Goal: Task Accomplishment & Management: Complete application form

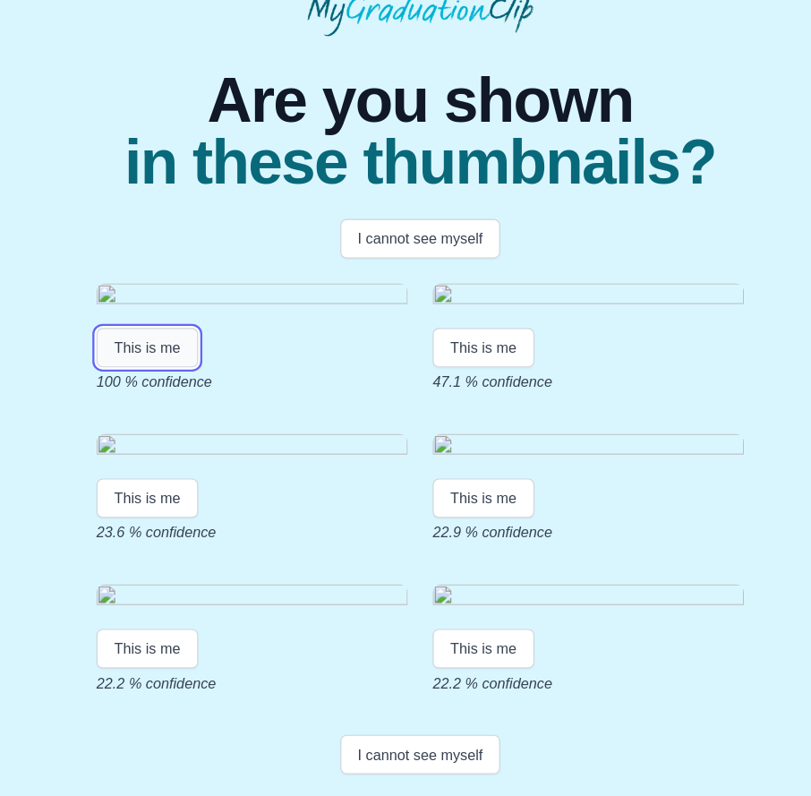
click at [174, 385] on button "This is me" at bounding box center [170, 368] width 88 height 34
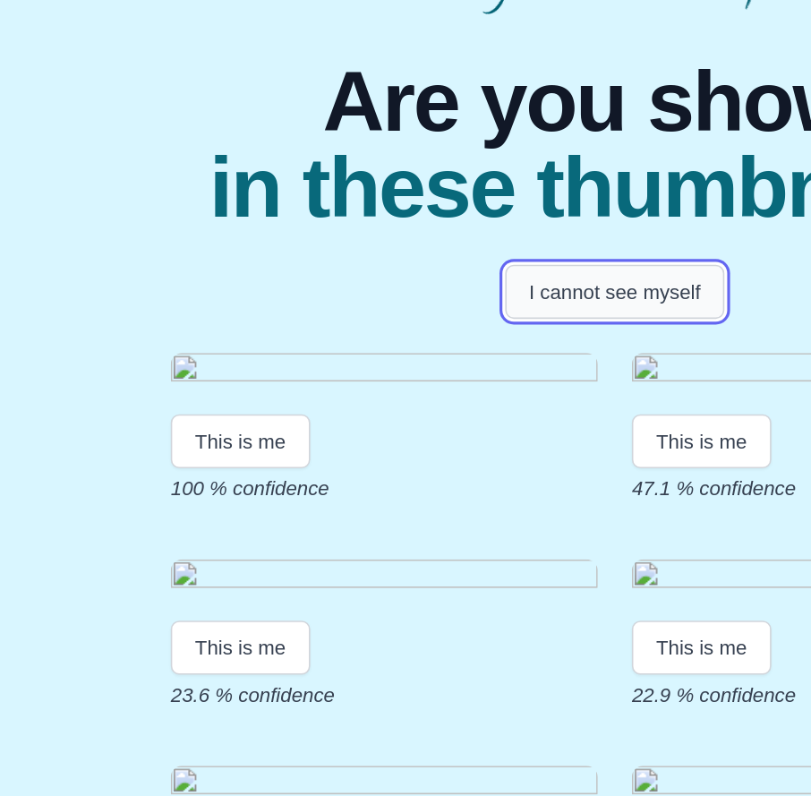
click at [399, 274] on button "I cannot see myself" at bounding box center [406, 274] width 139 height 34
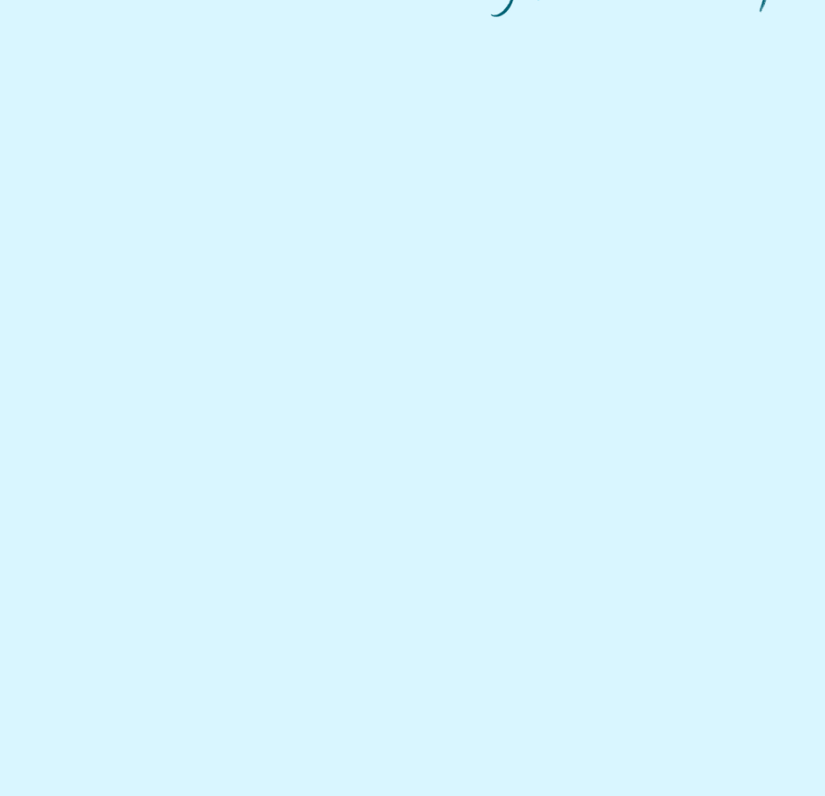
click at [399, 116] on html at bounding box center [412, 58] width 825 height 116
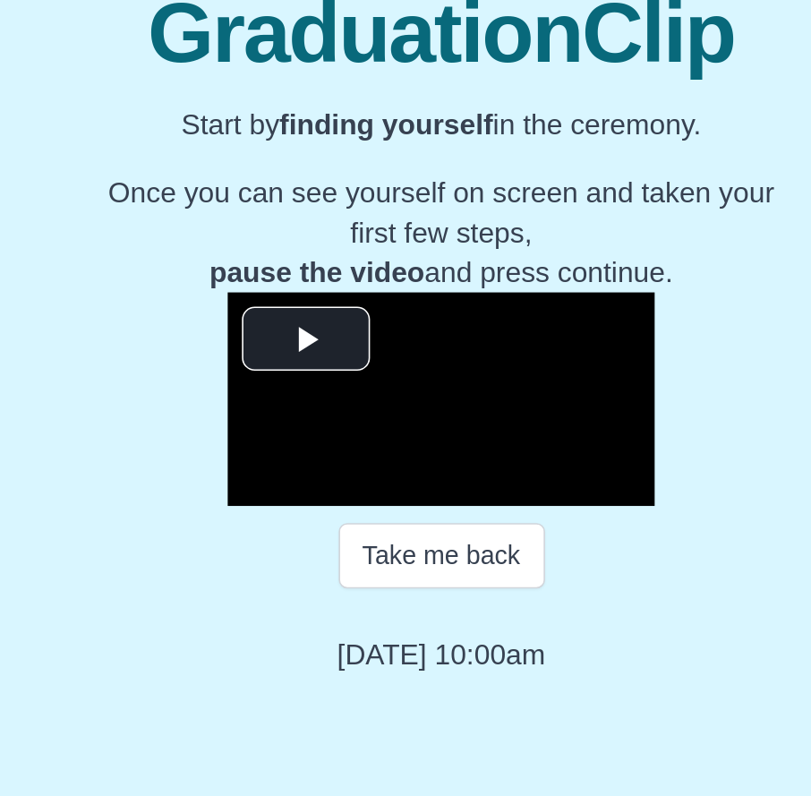
scroll to position [7, 0]
click at [341, 509] on span "Video Player" at bounding box center [341, 509] width 0 height 0
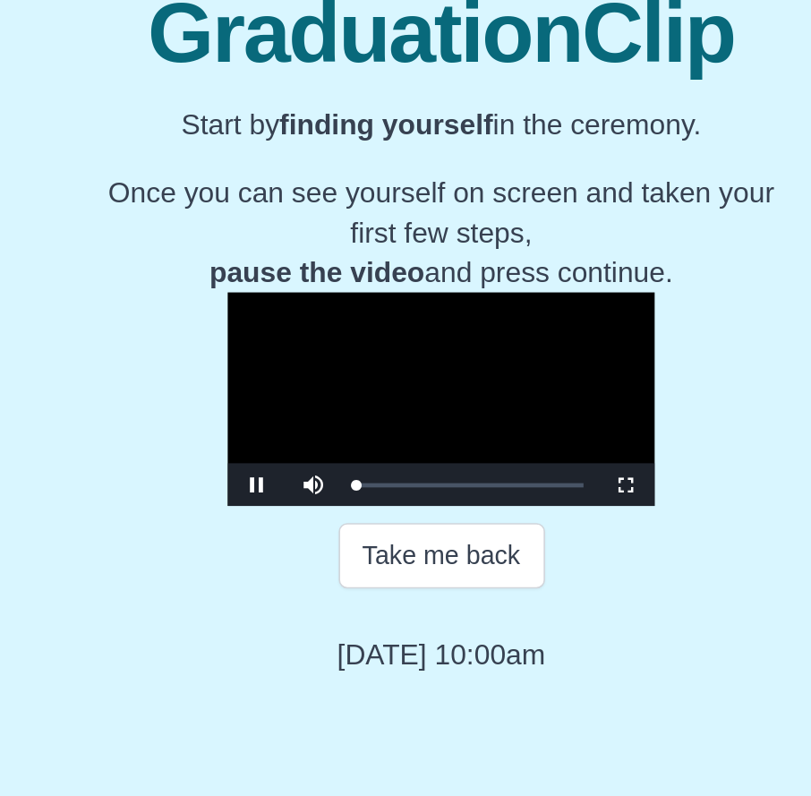
scroll to position [30, 0]
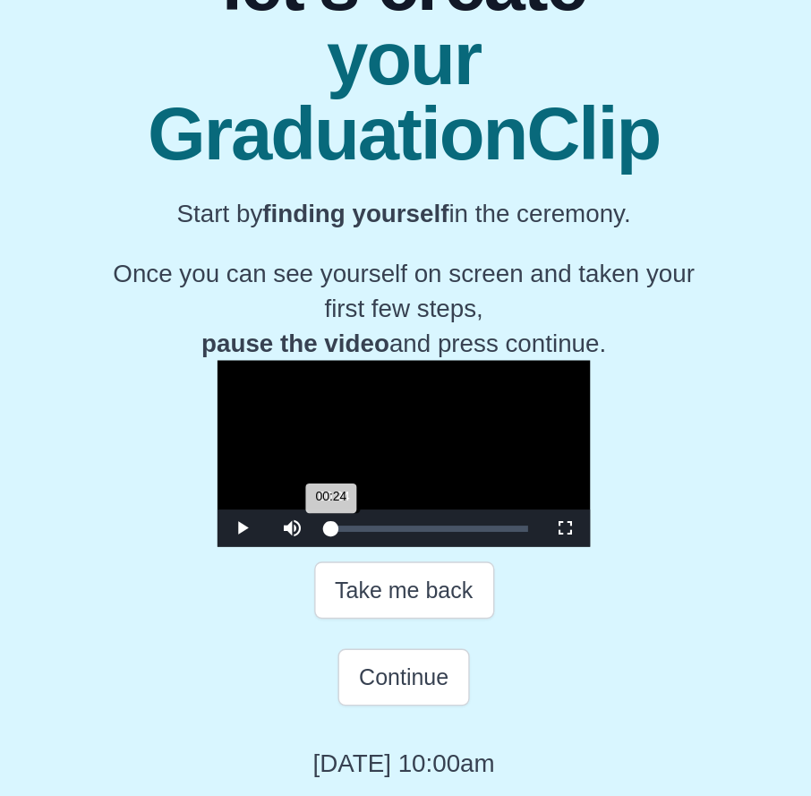
click at [373, 603] on div "00:24 Progress : 0%" at bounding box center [373, 600] width 1 height 4
click at [310, 600] on span "Video Player" at bounding box center [310, 600] width 0 height 0
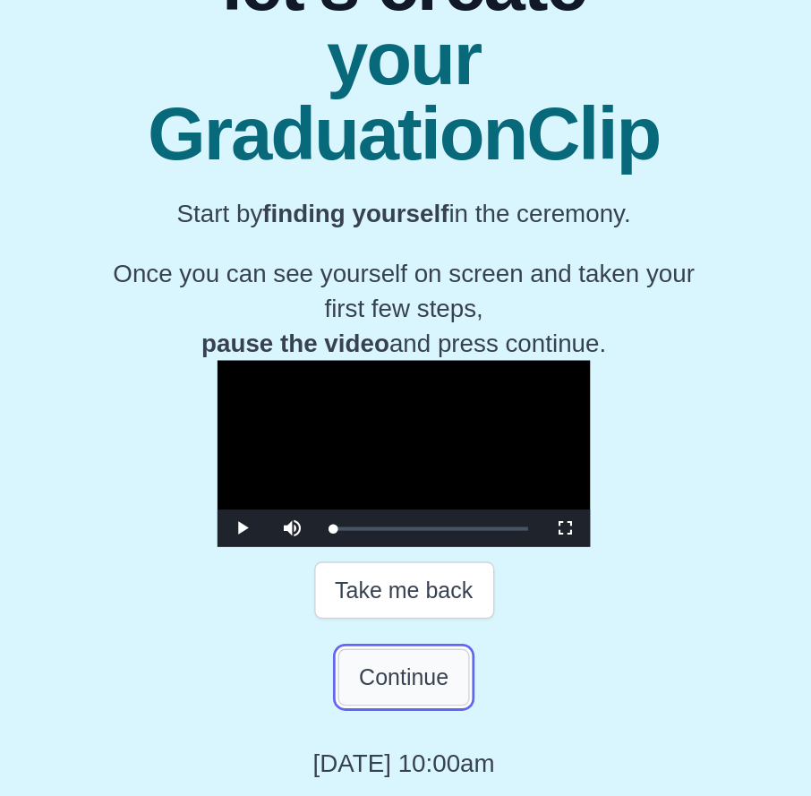
click at [399, 728] on button "Continue" at bounding box center [426, 707] width 95 height 41
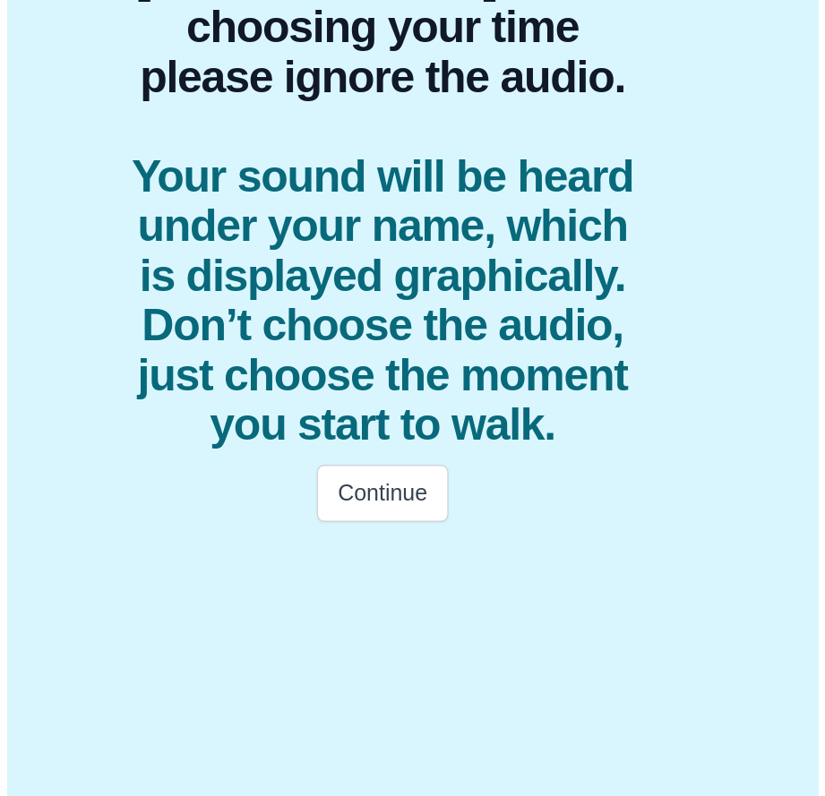
scroll to position [0, 0]
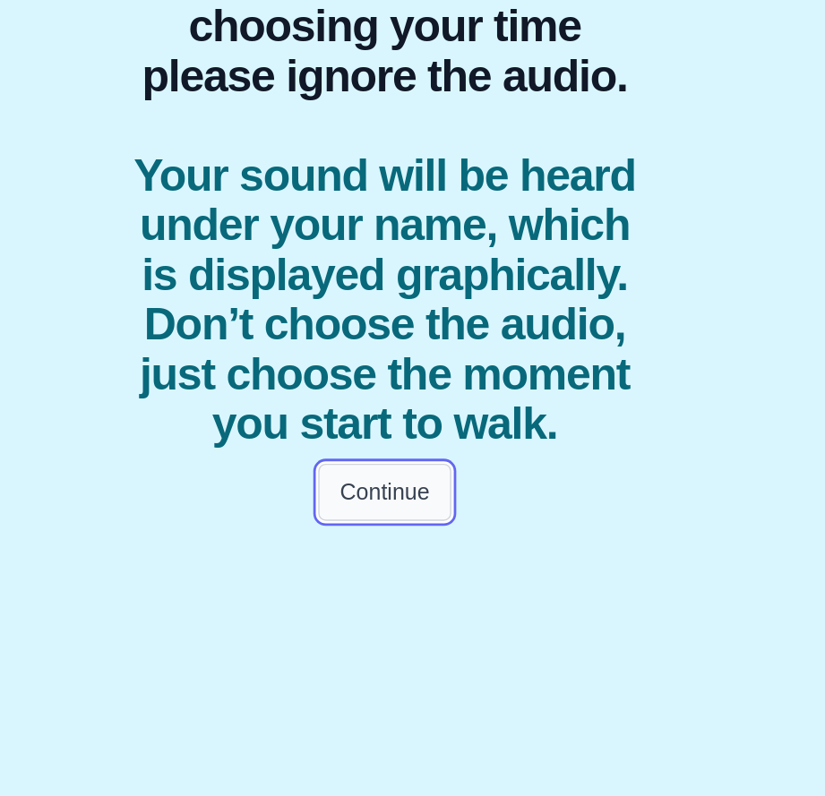
click at [414, 597] on button "Continue" at bounding box center [411, 576] width 95 height 41
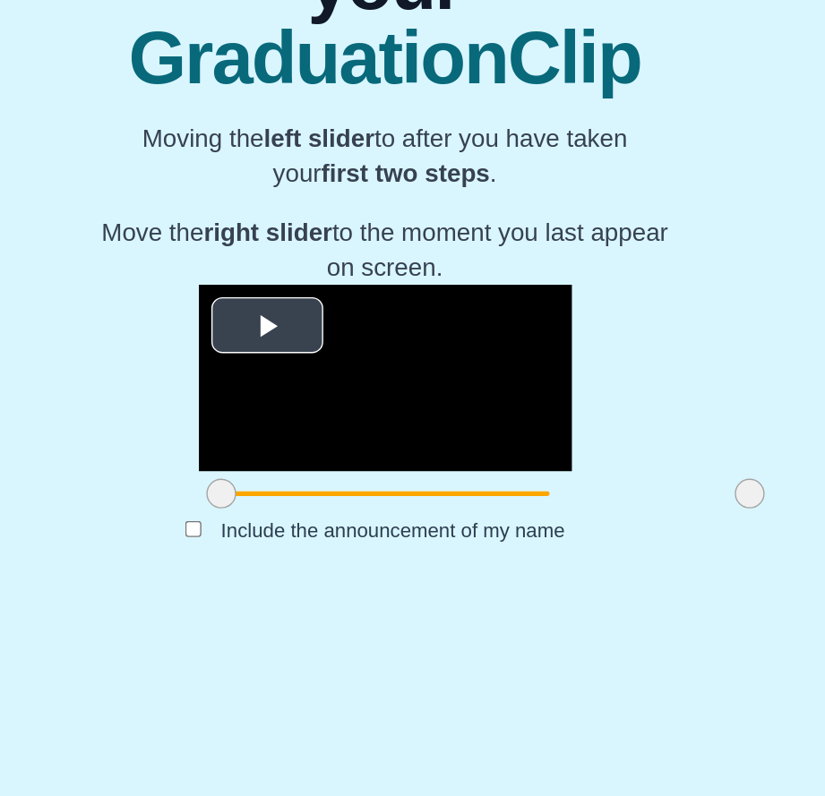
click at [328, 456] on span "Video Player" at bounding box center [328, 456] width 0 height 0
click at [665, 588] on span at bounding box center [675, 577] width 21 height 21
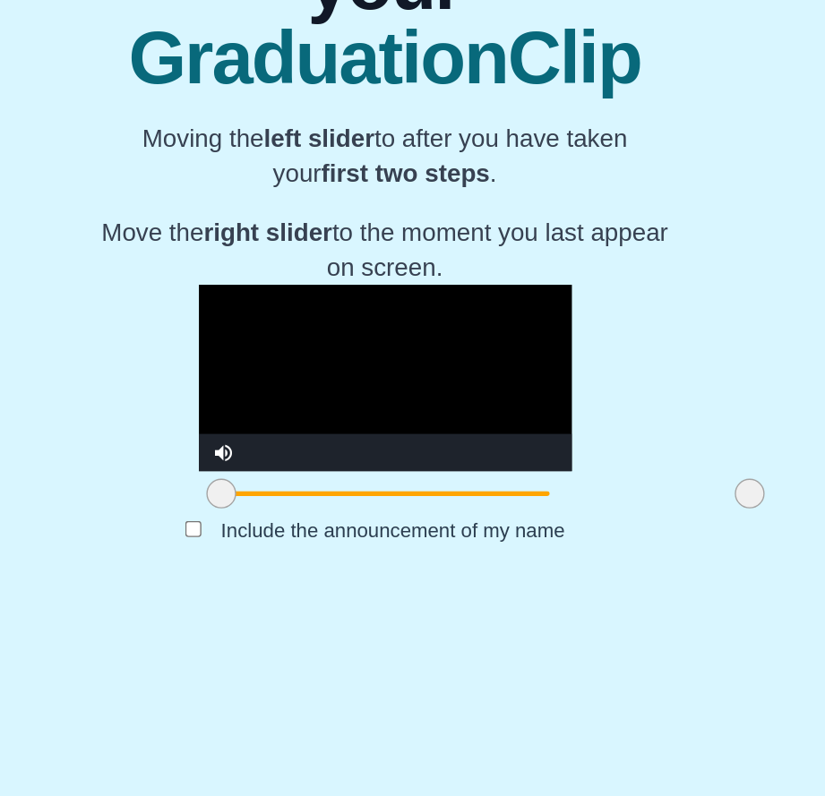
click at [545, 594] on div at bounding box center [413, 578] width 269 height 32
click at [510, 532] on video "Video Player" at bounding box center [413, 494] width 269 height 134
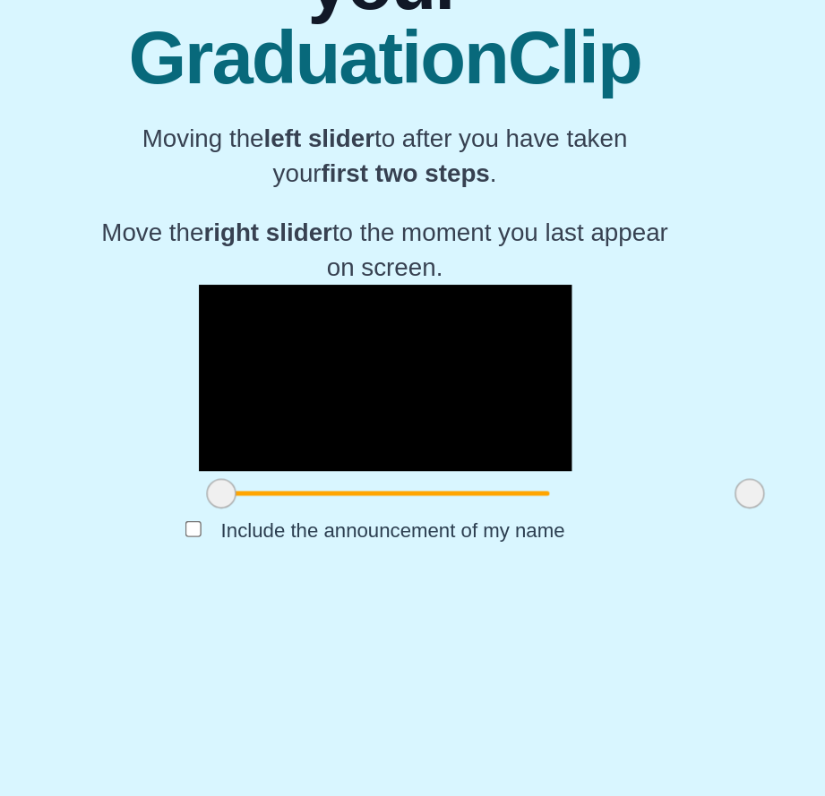
click at [497, 562] on video "Video Player" at bounding box center [413, 494] width 269 height 134
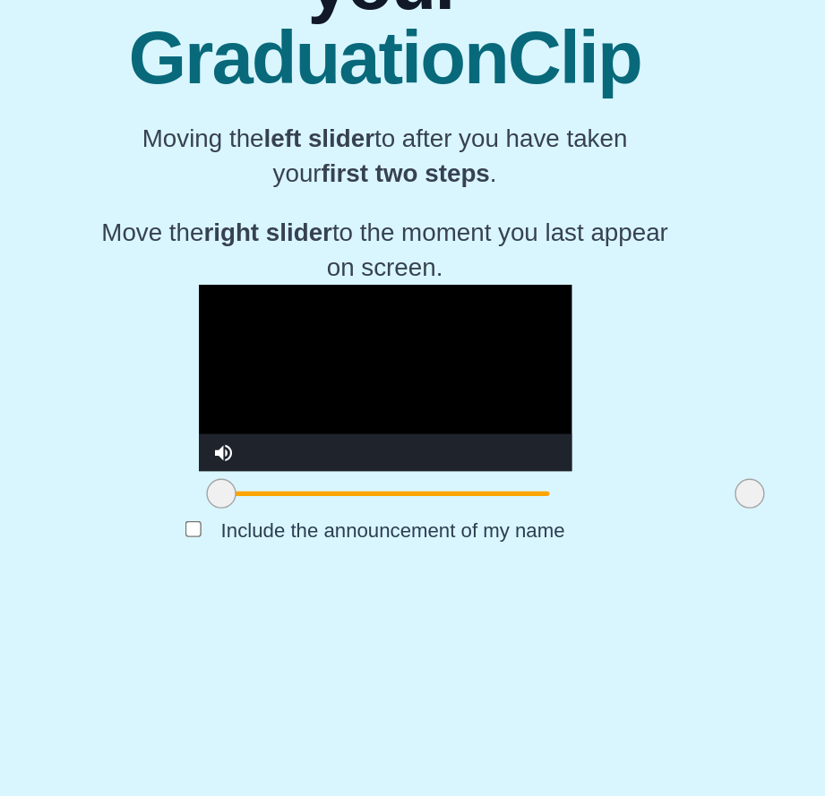
drag, startPoint x: 604, startPoint y: 679, endPoint x: 614, endPoint y: 664, distance: 18.6
click at [659, 594] on div at bounding box center [675, 578] width 32 height 32
drag, startPoint x: 216, startPoint y: 673, endPoint x: 285, endPoint y: 651, distance: 72.5
click at [285, 594] on div "**********" at bounding box center [413, 510] width 269 height 167
click at [344, 588] on span at bounding box center [354, 577] width 21 height 21
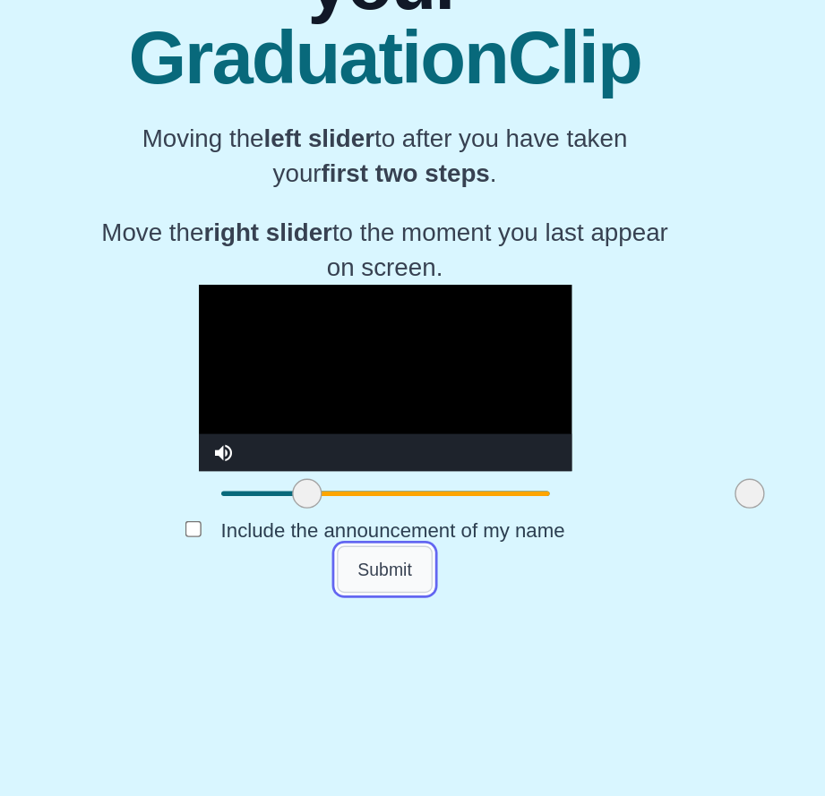
click at [408, 649] on button "Submit" at bounding box center [413, 632] width 70 height 34
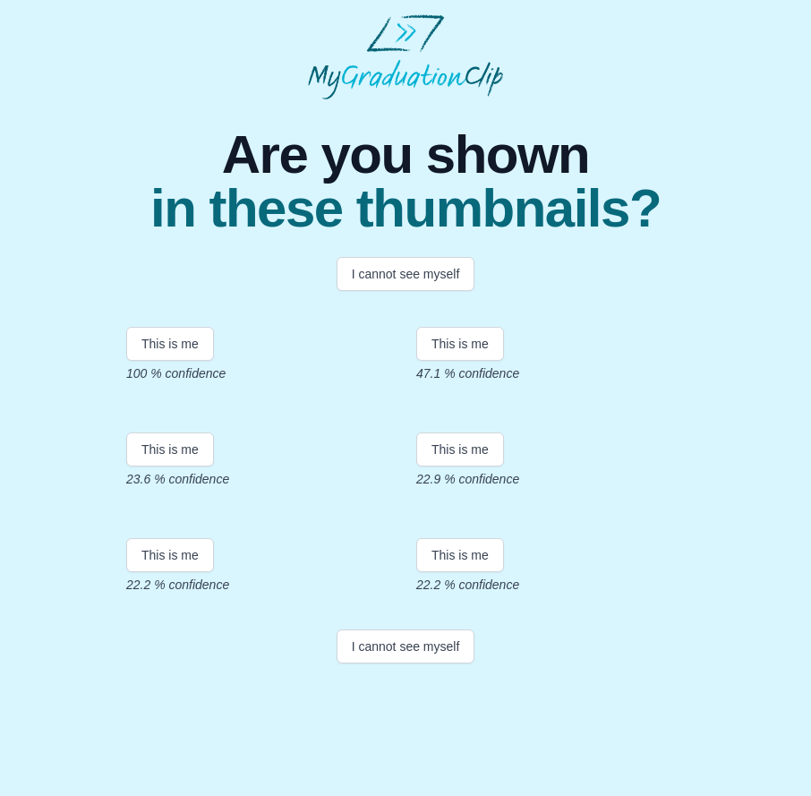
scroll to position [161, 0]
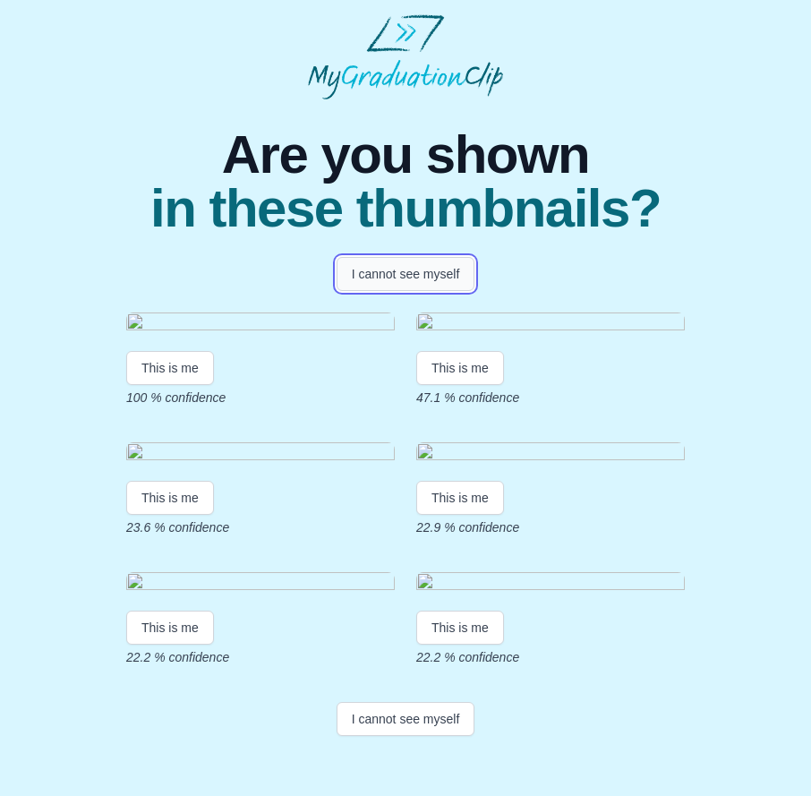
click at [395, 257] on button "I cannot see myself" at bounding box center [406, 274] width 139 height 34
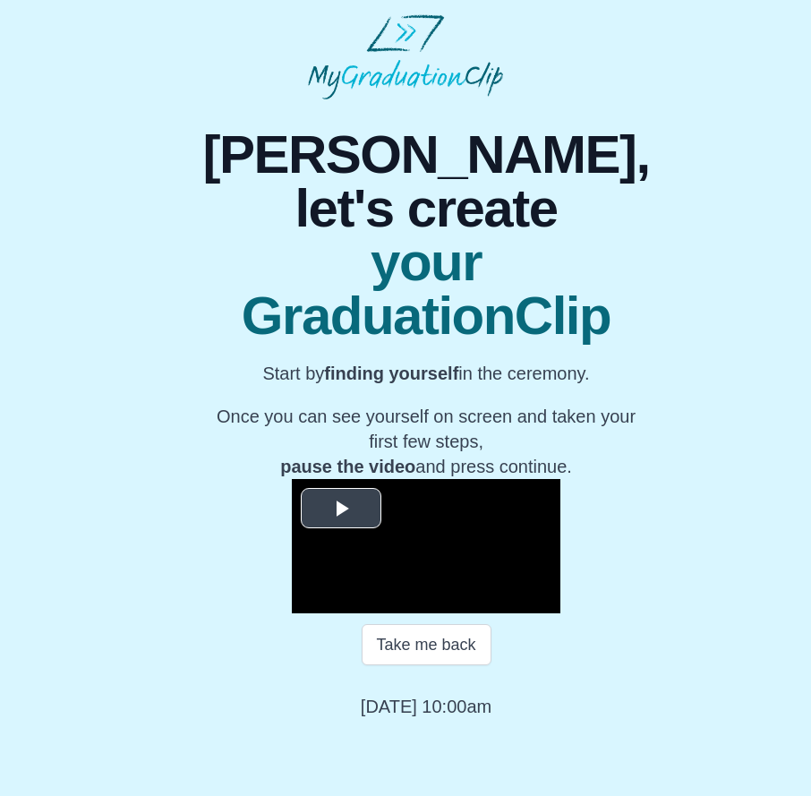
scroll to position [31, 0]
click at [341, 509] on span "Video Player" at bounding box center [341, 509] width 0 height 0
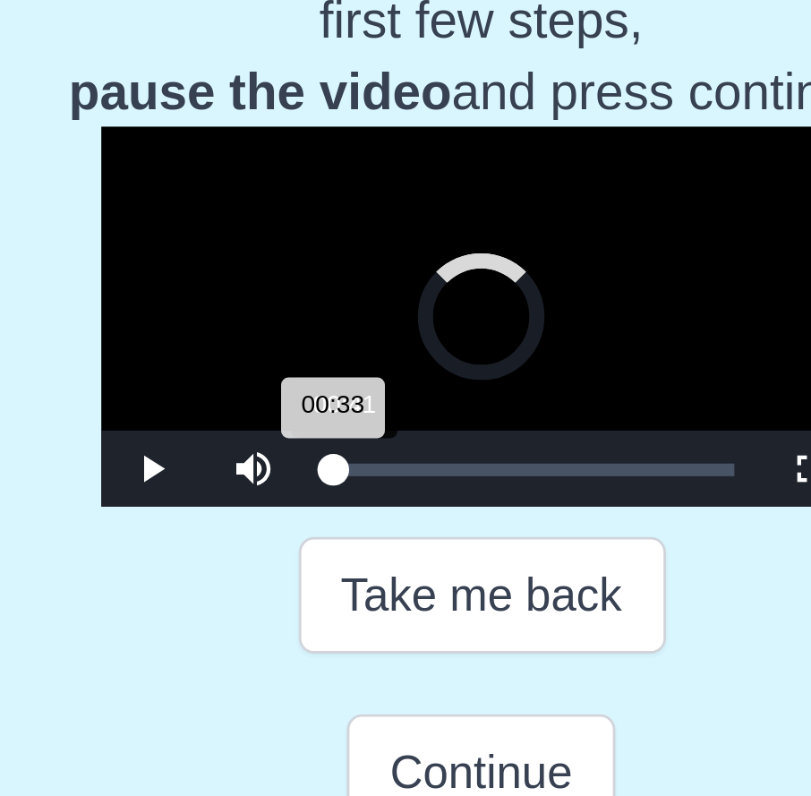
click at [373, 603] on div "00:33 Progress : 0%" at bounding box center [373, 600] width 1 height 4
click at [373, 603] on div "00:54 Progress : 0%" at bounding box center [374, 600] width 3 height 4
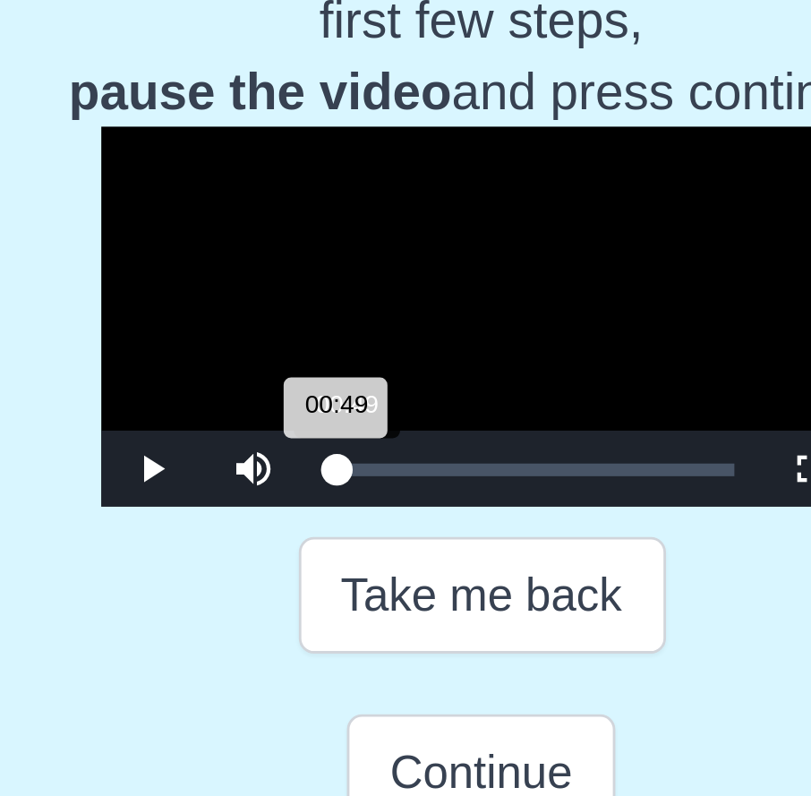
click at [373, 603] on div "00:49 Progress : 0%" at bounding box center [374, 600] width 3 height 4
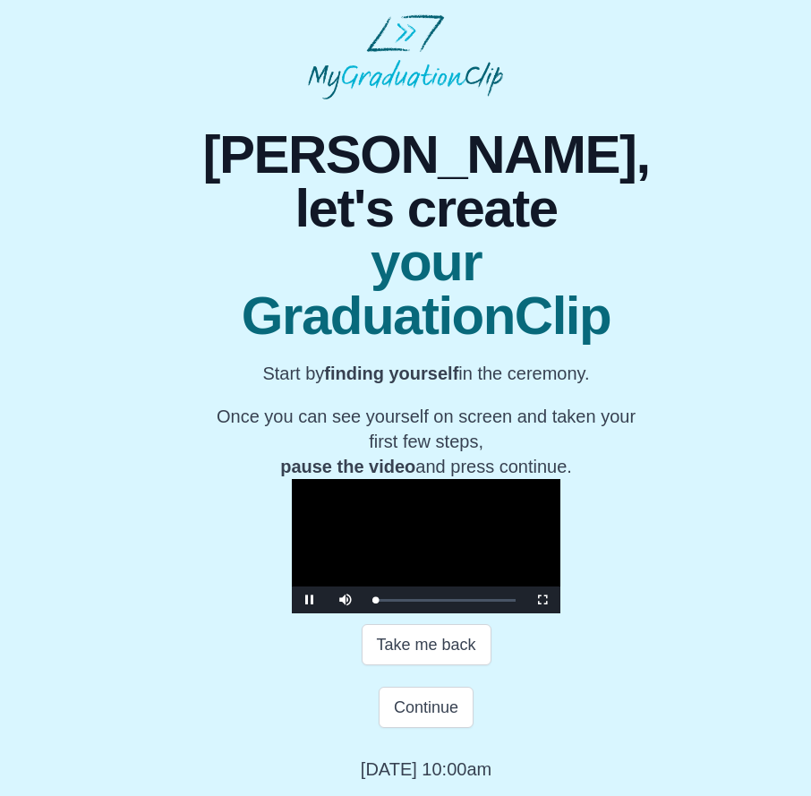
scroll to position [94, 0]
click at [429, 638] on button "Take me back" at bounding box center [427, 644] width 130 height 41
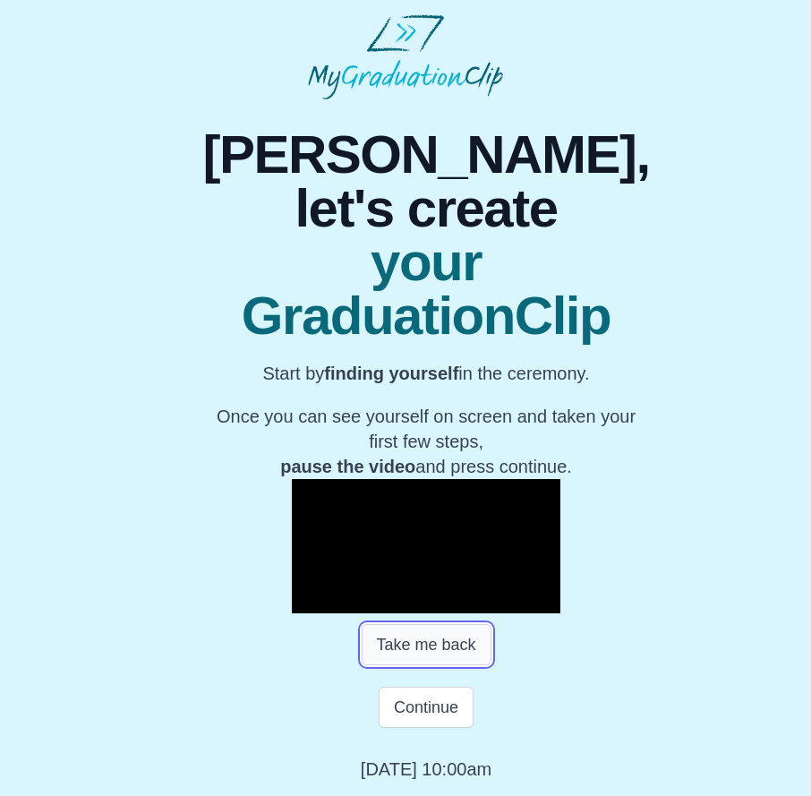
click at [429, 638] on button "Take me back" at bounding box center [427, 644] width 130 height 41
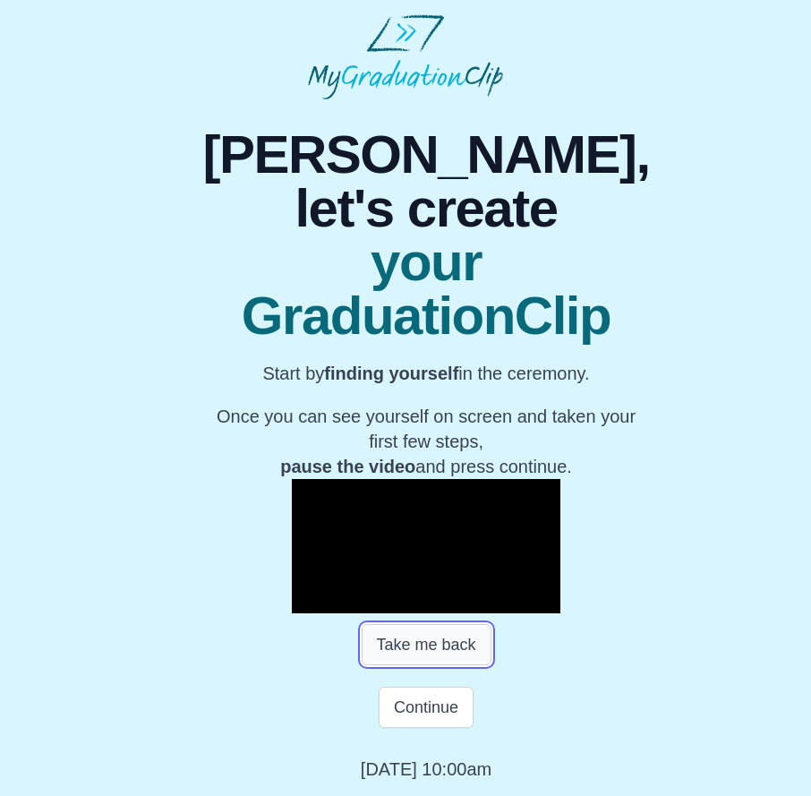
click at [429, 638] on button "Take me back" at bounding box center [427, 644] width 130 height 41
click at [378, 636] on button "Take me back" at bounding box center [427, 644] width 130 height 41
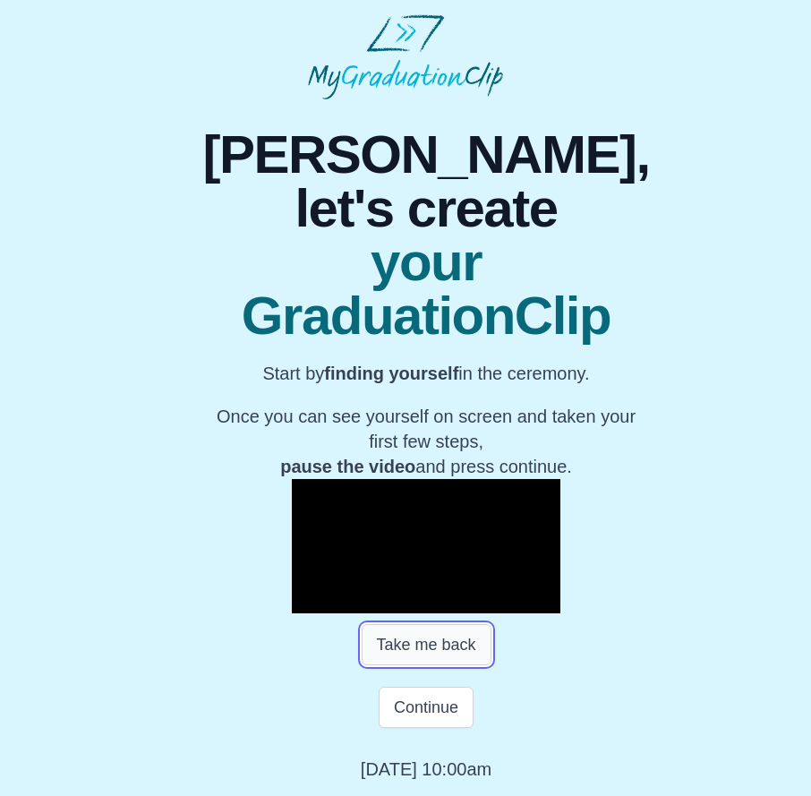
click at [378, 636] on button "Take me back" at bounding box center [427, 644] width 130 height 41
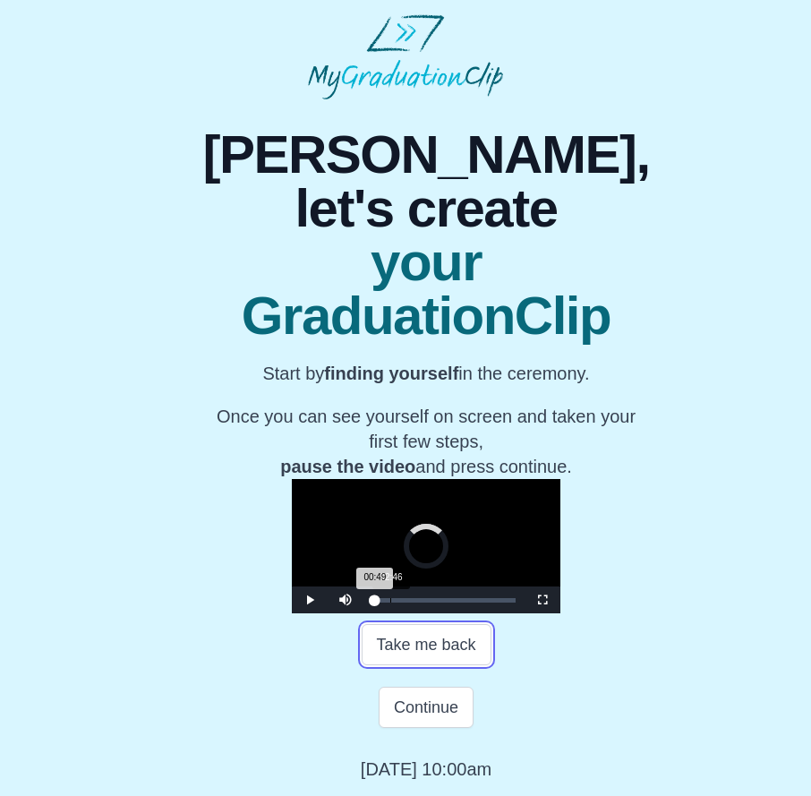
drag, startPoint x: 289, startPoint y: 610, endPoint x: 303, endPoint y: 610, distance: 13.4
click at [373, 603] on div "Loaded : 0% 02:46 00:49 Progress : 0%" at bounding box center [444, 600] width 143 height 4
drag, startPoint x: 303, startPoint y: 610, endPoint x: 358, endPoint y: 606, distance: 55.6
click at [373, 603] on div "Loaded : 0% 11:12 02:54 Progress : 0%" at bounding box center [444, 600] width 143 height 4
drag, startPoint x: 358, startPoint y: 606, endPoint x: 339, endPoint y: 605, distance: 18.8
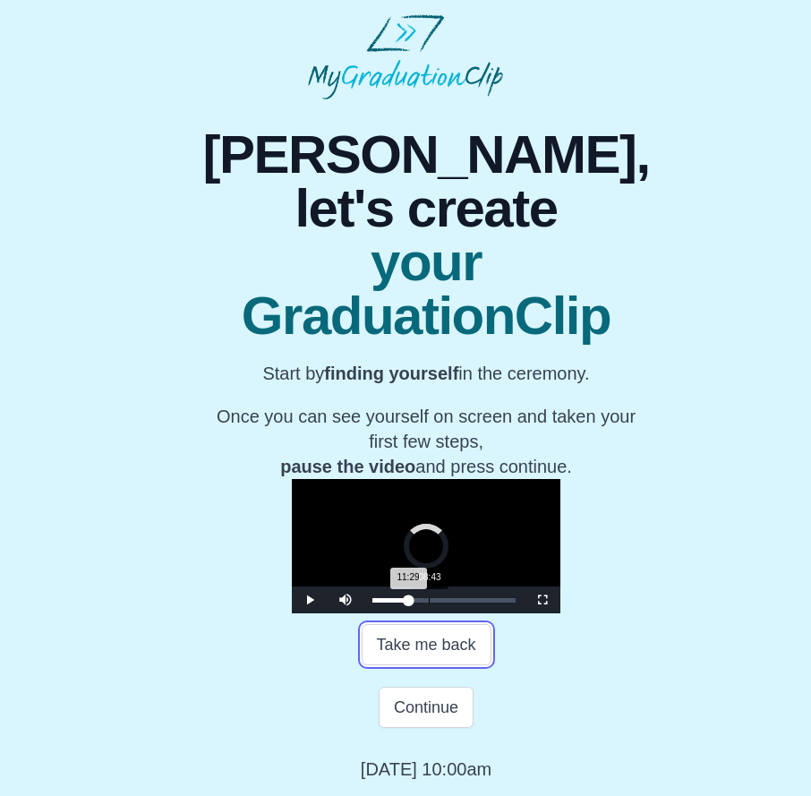
click at [373, 603] on div "11:29 Progress : 0%" at bounding box center [391, 600] width 36 height 4
drag, startPoint x: 339, startPoint y: 605, endPoint x: 325, endPoint y: 604, distance: 14.4
click at [364, 604] on div "Loaded : 0% 06:30 08:34 Progress : 0%" at bounding box center [444, 600] width 161 height 27
drag, startPoint x: 325, startPoint y: 609, endPoint x: 306, endPoint y: 609, distance: 18.8
click at [373, 603] on div "Loaded : 0% 03:44 06:21 Progress : 0%" at bounding box center [444, 600] width 143 height 4
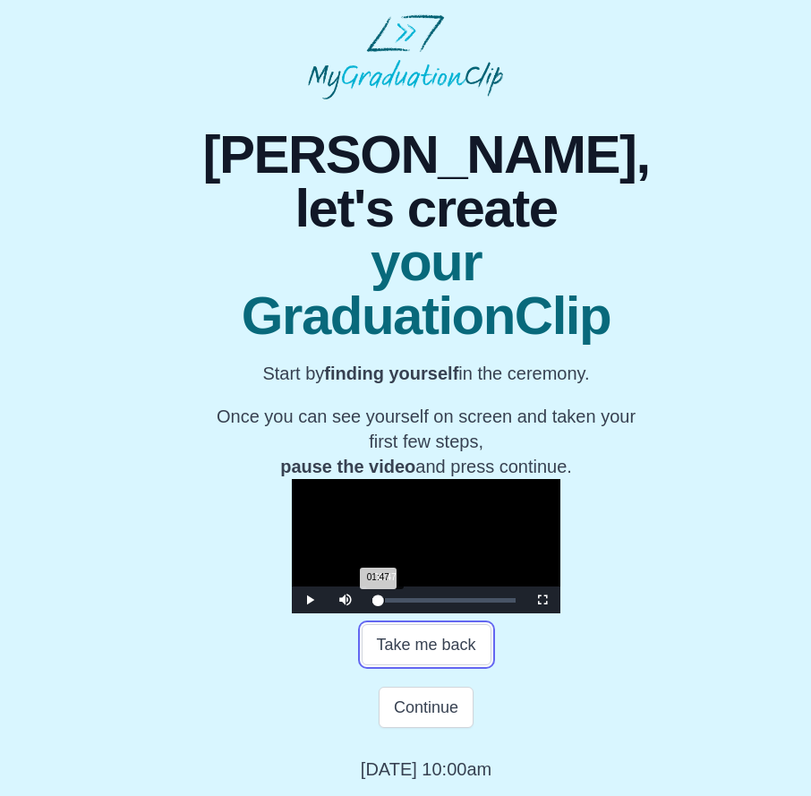
drag, startPoint x: 306, startPoint y: 609, endPoint x: 296, endPoint y: 611, distance: 10.9
click at [373, 603] on div "01:47 Progress : 0%" at bounding box center [375, 600] width 5 height 4
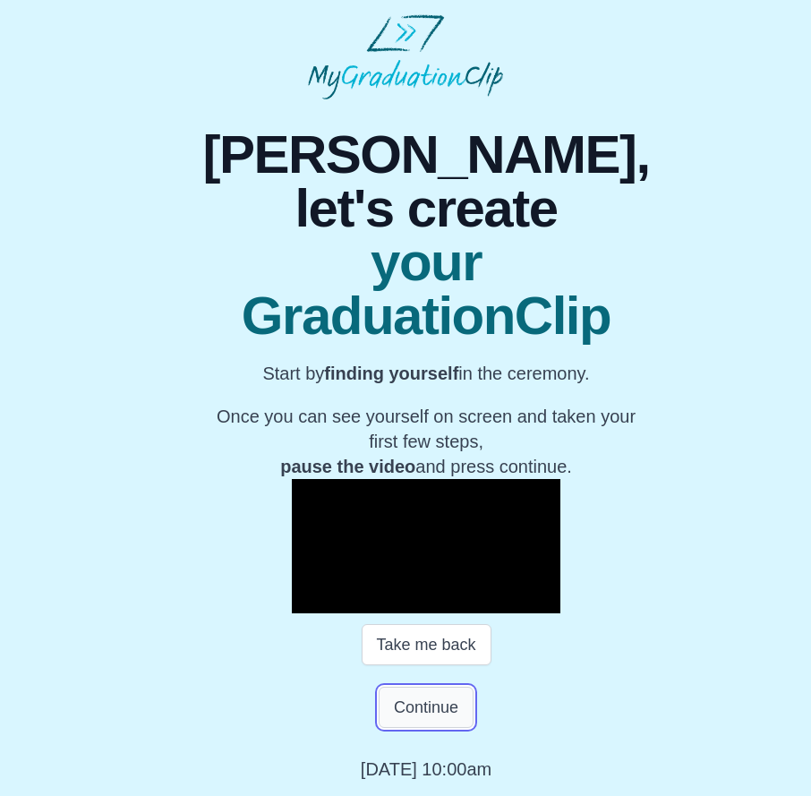
click at [407, 707] on button "Continue" at bounding box center [426, 707] width 95 height 41
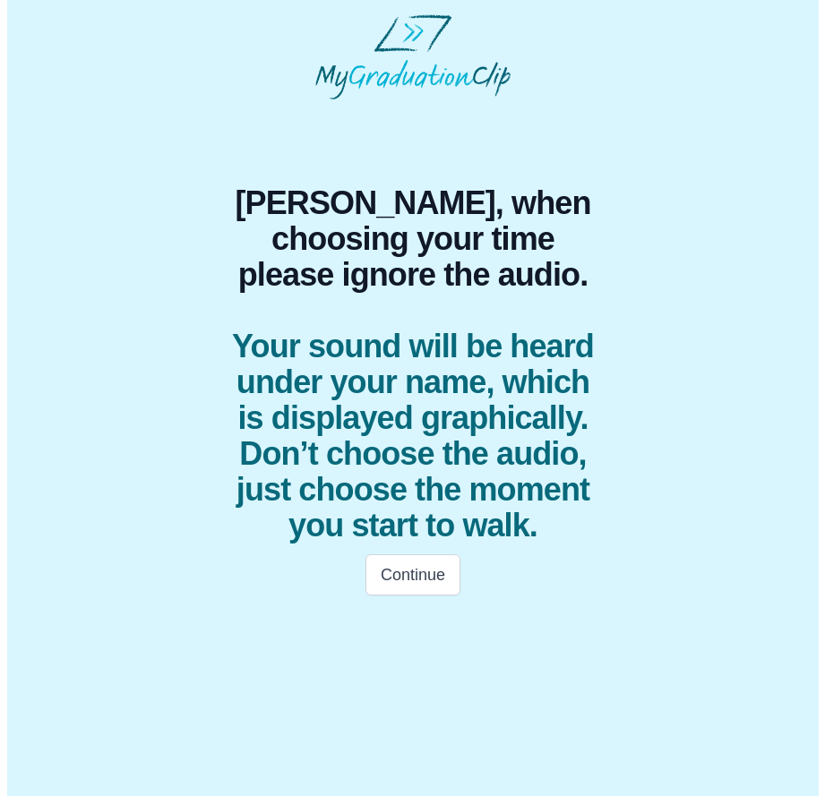
scroll to position [0, 0]
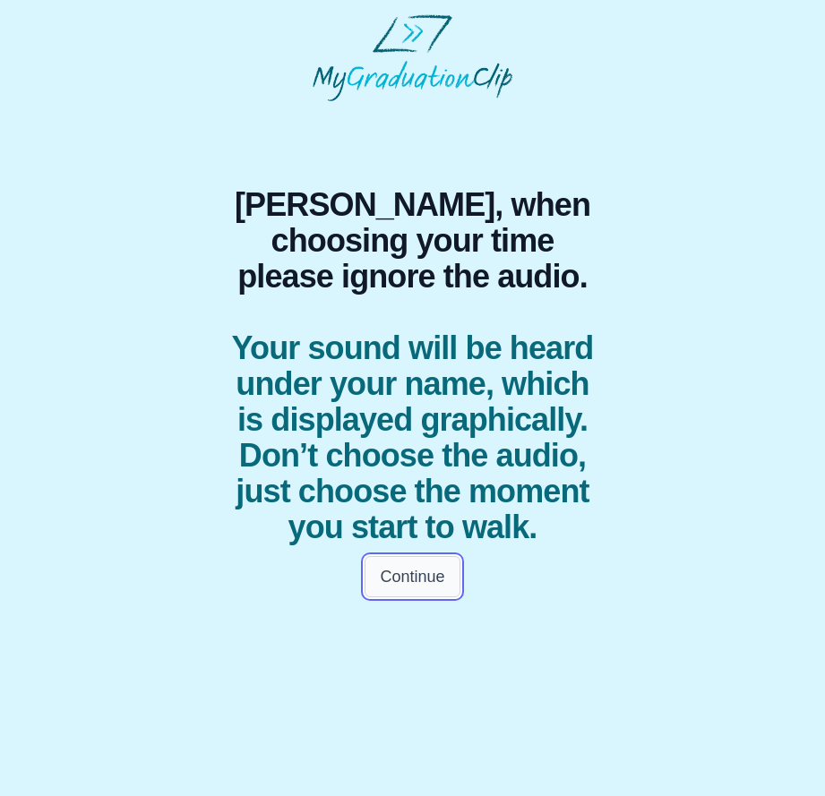
click at [402, 597] on button "Continue" at bounding box center [411, 576] width 95 height 41
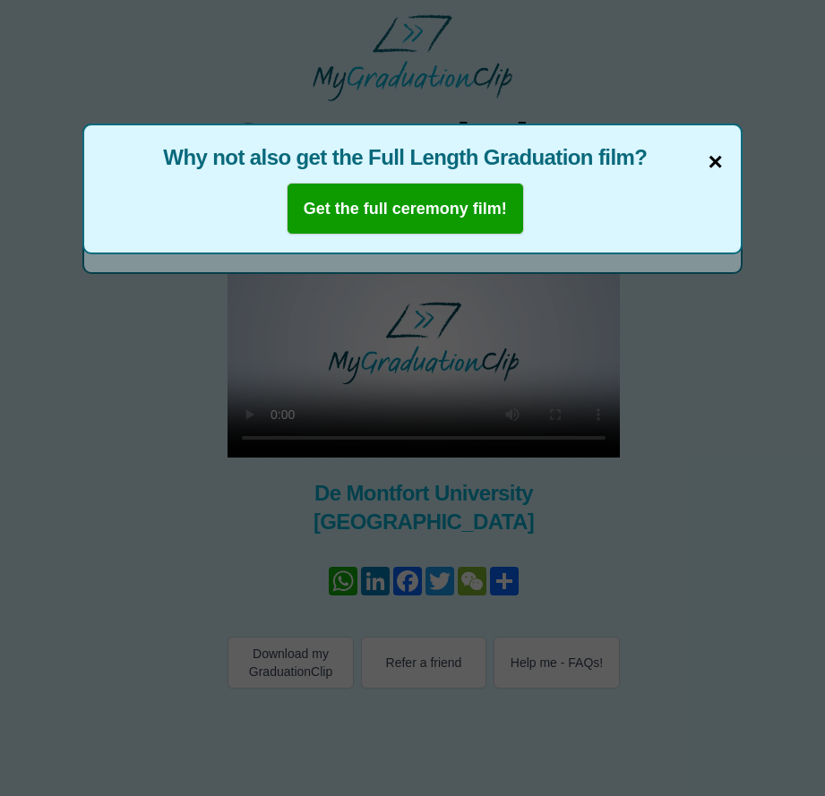
click at [713, 159] on span "×" at bounding box center [715, 162] width 14 height 38
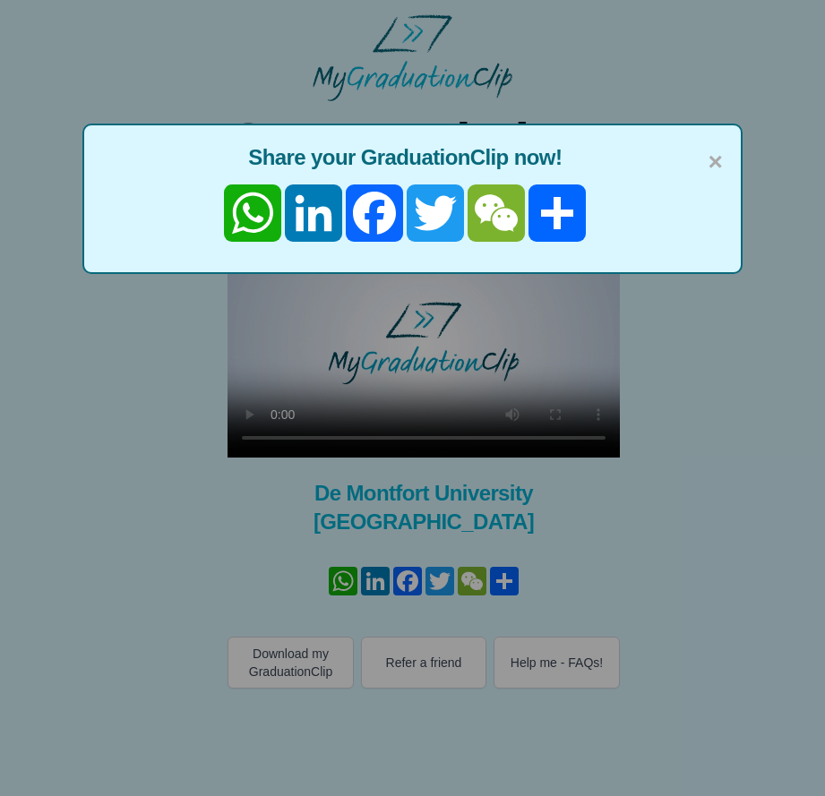
click at [177, 428] on div "× Share your GraduationClip now! WhatsApp LinkedIn Facebook Twitter WeChat Share" at bounding box center [412, 398] width 825 height 796
click at [716, 160] on span "×" at bounding box center [715, 162] width 14 height 38
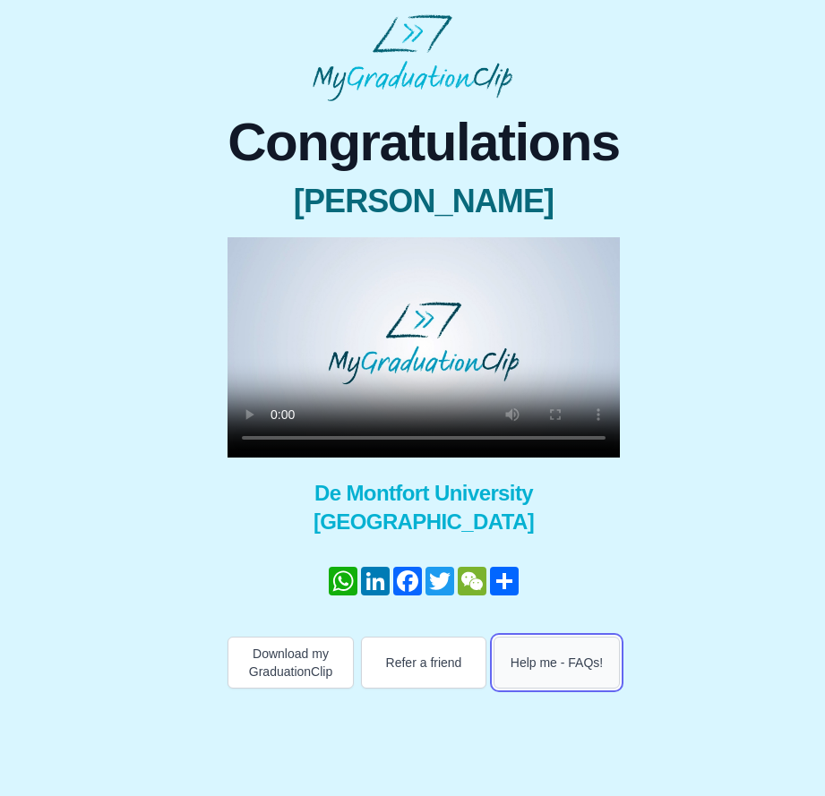
click at [620, 663] on button "Help me - FAQs!" at bounding box center [556, 663] width 126 height 52
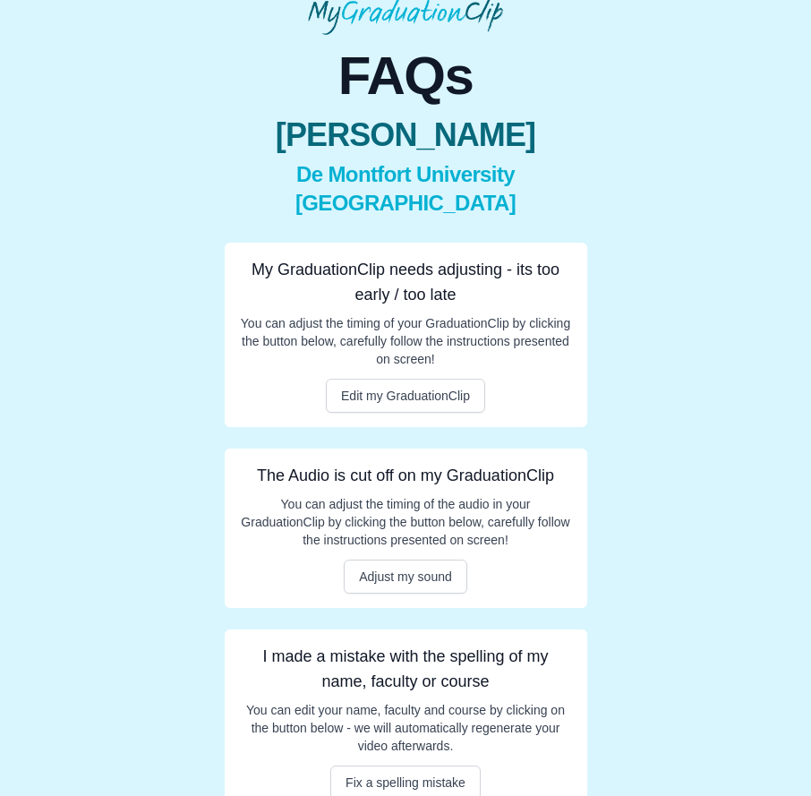
scroll to position [97, 0]
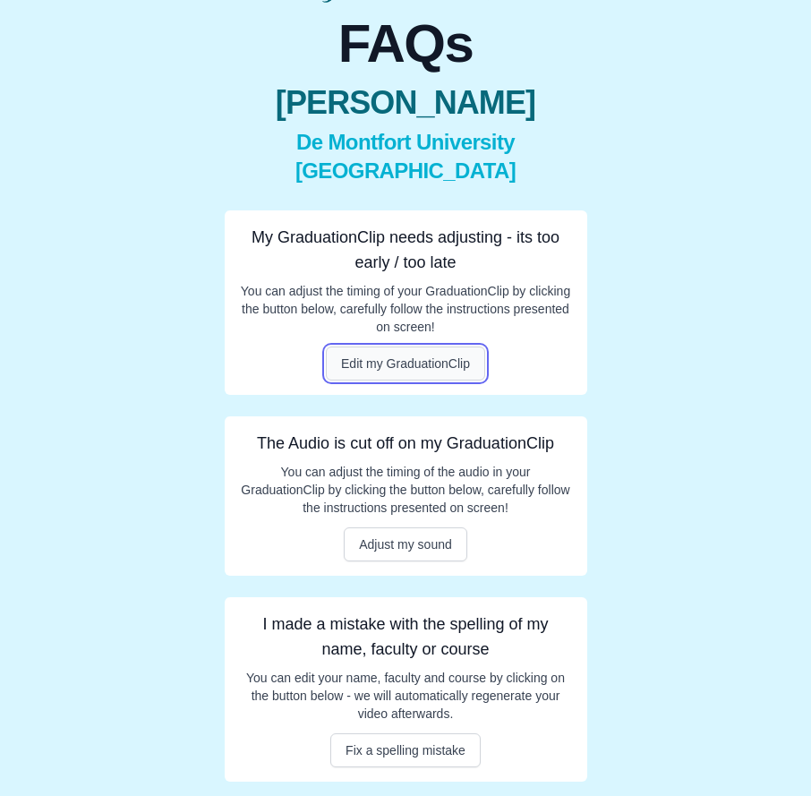
click at [368, 363] on button "Edit my GraduationClip" at bounding box center [405, 364] width 159 height 34
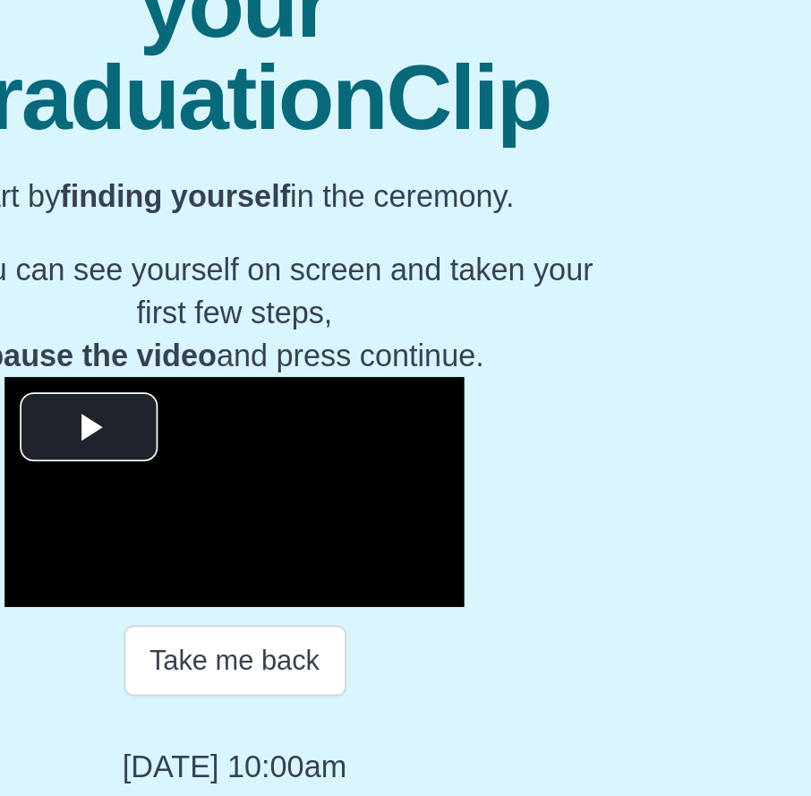
scroll to position [30, 0]
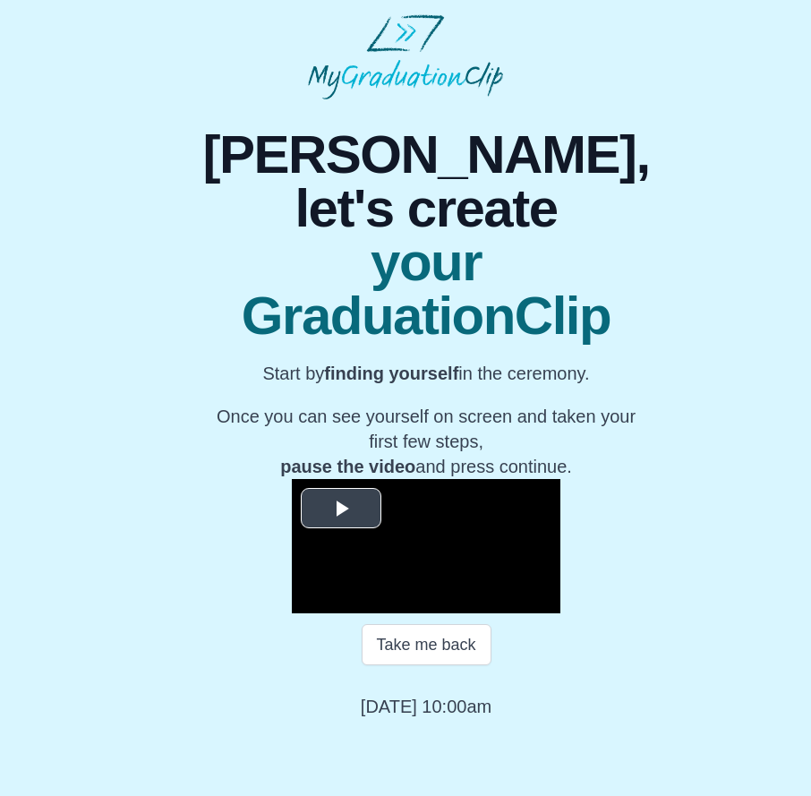
click at [341, 509] on span "Video Player" at bounding box center [341, 509] width 0 height 0
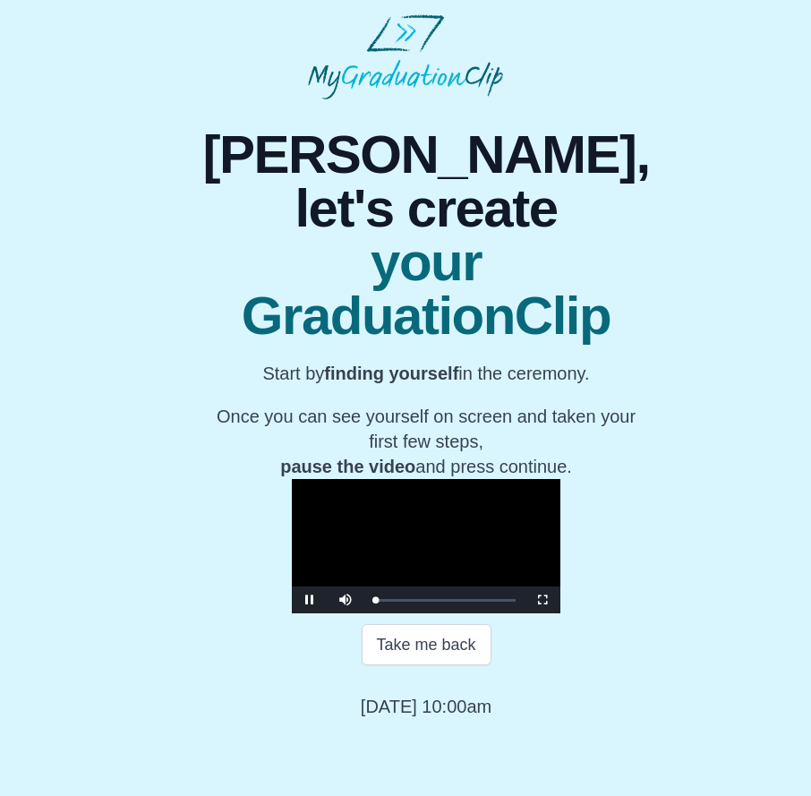
scroll to position [31, 0]
click at [373, 603] on div "00:58 Progress : 0%" at bounding box center [374, 600] width 3 height 4
click at [419, 728] on button "Continue" at bounding box center [426, 707] width 95 height 41
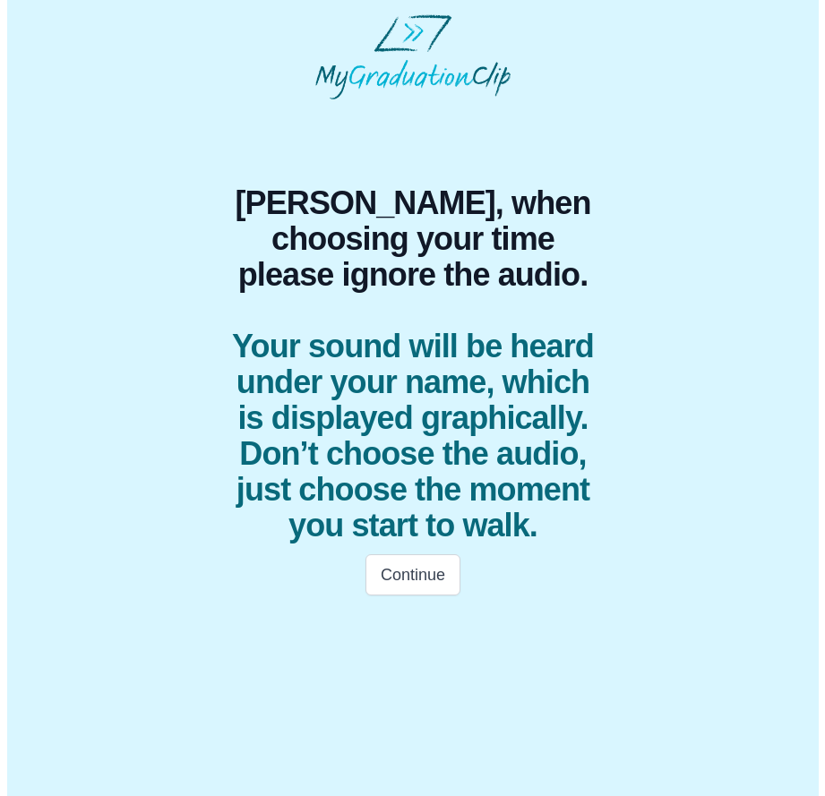
scroll to position [0, 0]
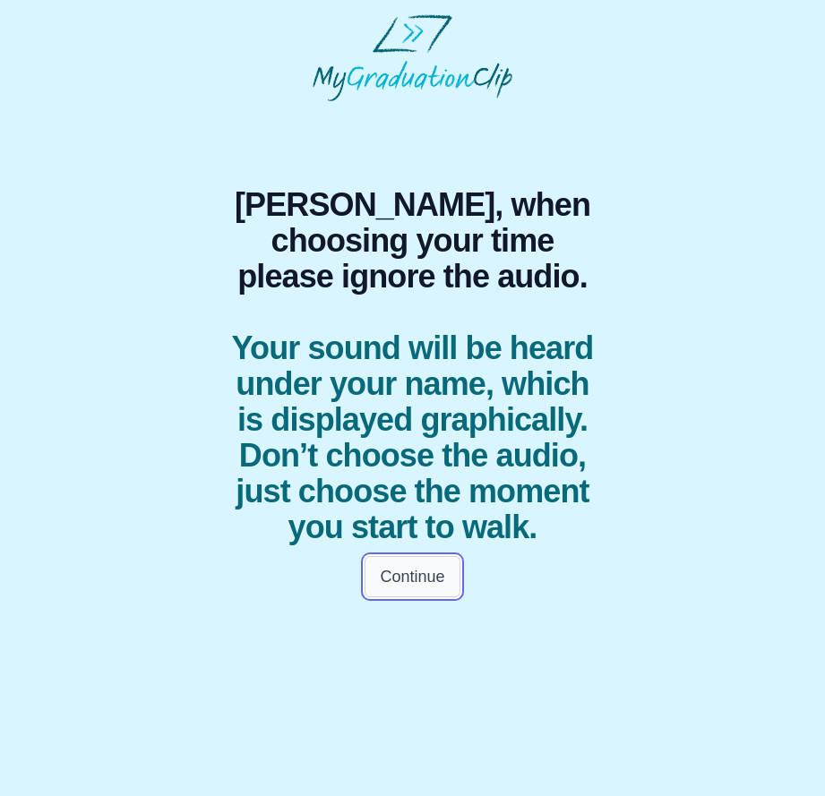
click at [411, 597] on button "Continue" at bounding box center [411, 576] width 95 height 41
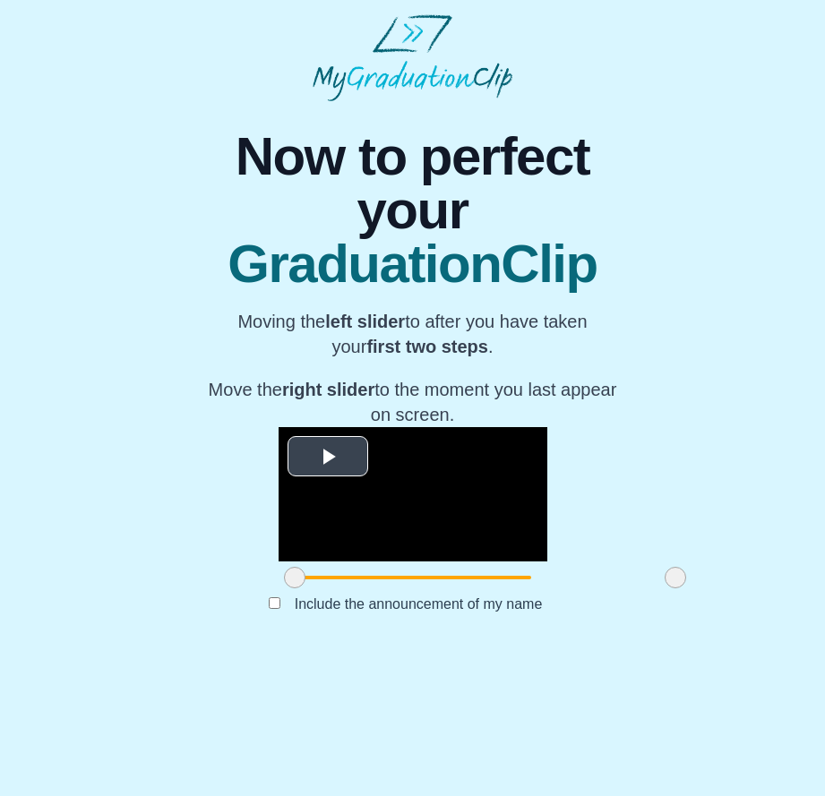
click at [328, 456] on span "Video Player" at bounding box center [328, 456] width 0 height 0
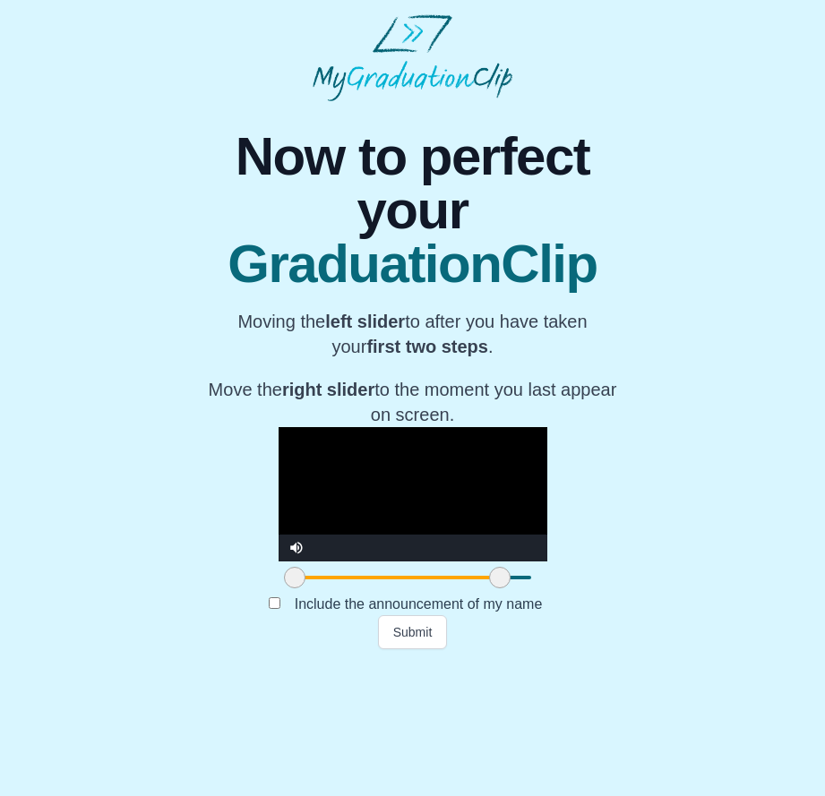
drag, startPoint x: 610, startPoint y: 672, endPoint x: 434, endPoint y: 671, distance: 175.5
click at [489, 588] on span at bounding box center [499, 577] width 21 height 21
drag, startPoint x: 226, startPoint y: 677, endPoint x: 210, endPoint y: 676, distance: 15.3
click at [279, 594] on div at bounding box center [295, 578] width 32 height 32
click at [403, 649] on button "Submit" at bounding box center [413, 632] width 70 height 34
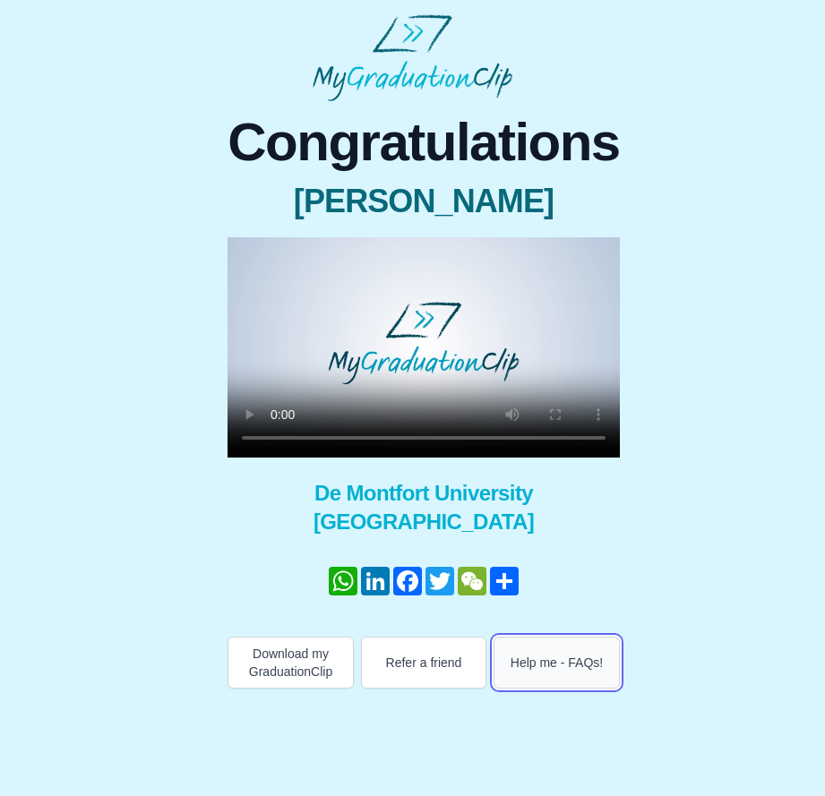
click at [613, 663] on button "Help me - FAQs!" at bounding box center [556, 663] width 126 height 52
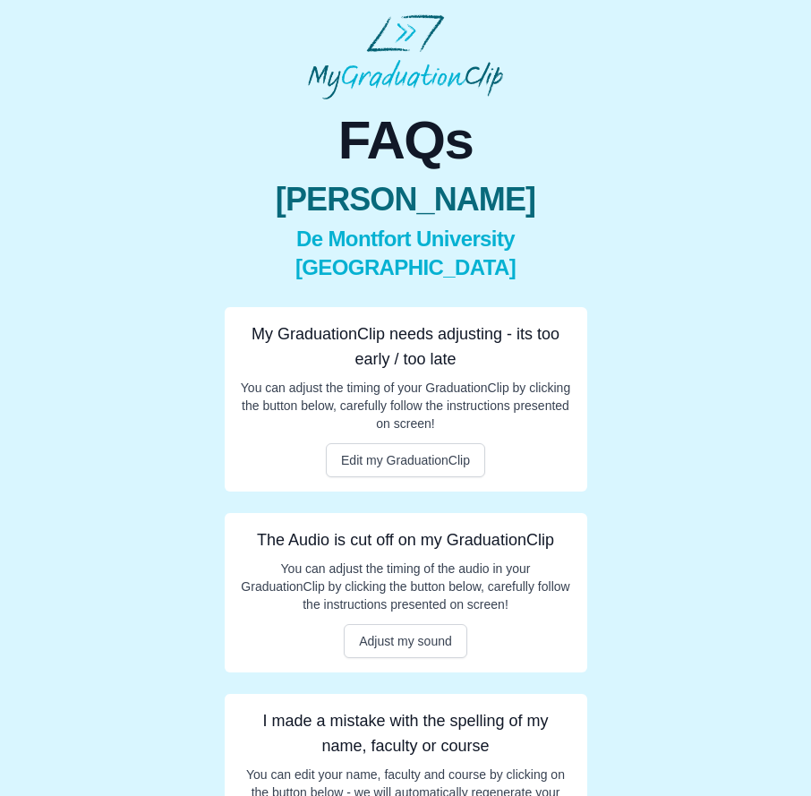
scroll to position [97, 0]
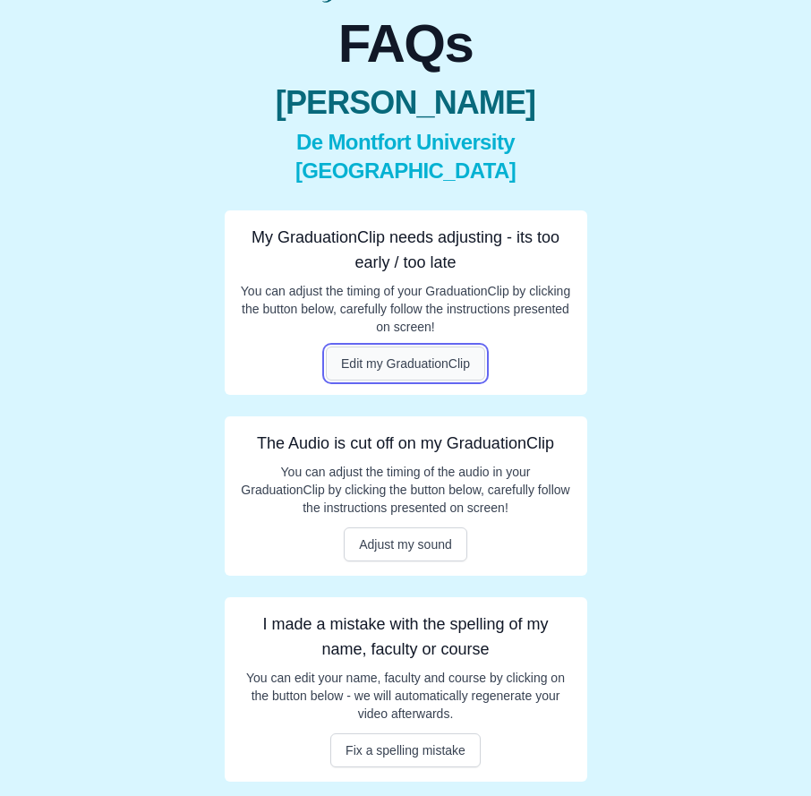
click at [413, 364] on button "Edit my GraduationClip" at bounding box center [405, 364] width 159 height 34
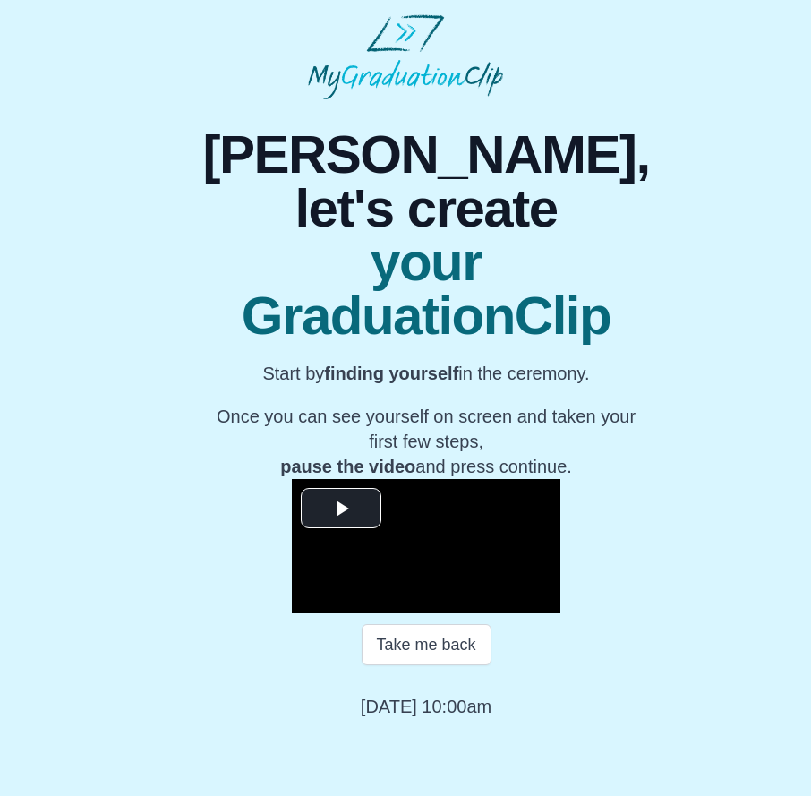
scroll to position [31, 0]
click at [341, 509] on span "Video Player" at bounding box center [341, 509] width 0 height 0
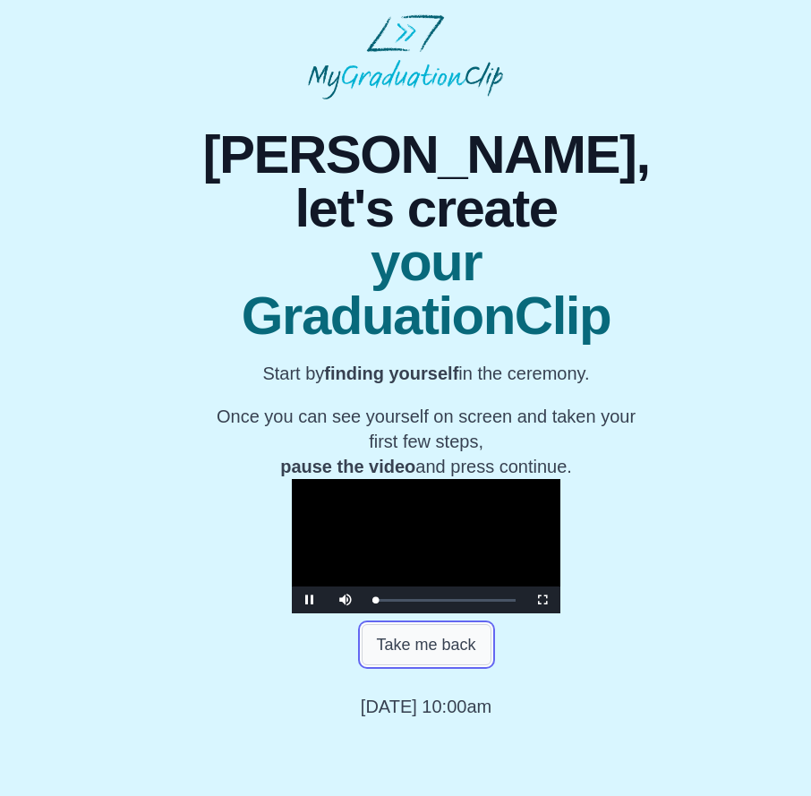
click at [382, 665] on button "Take me back" at bounding box center [427, 644] width 130 height 41
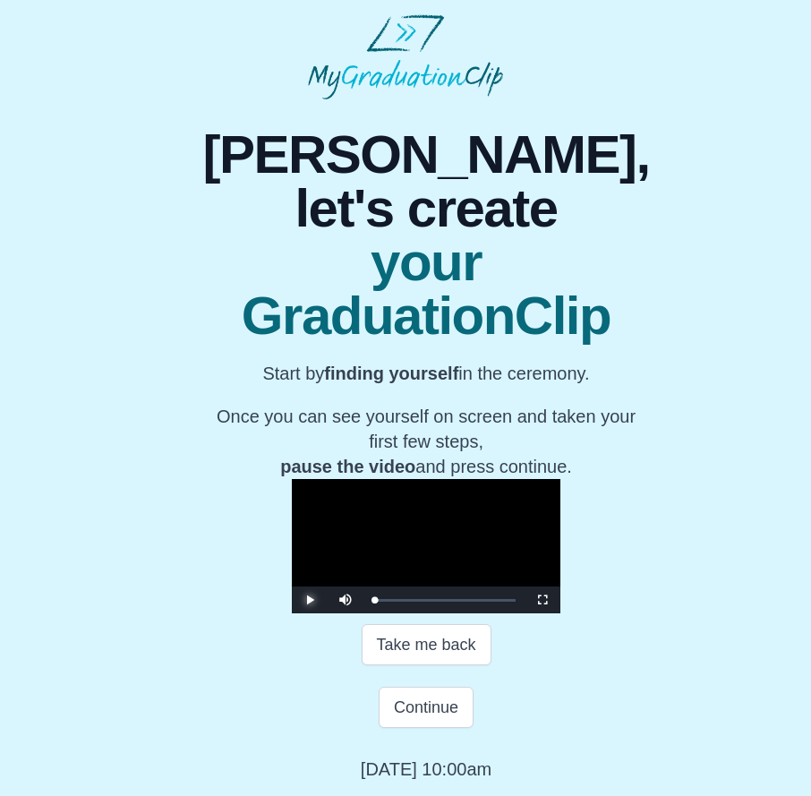
click at [310, 600] on span "Video Player" at bounding box center [310, 600] width 0 height 0
drag, startPoint x: 289, startPoint y: 610, endPoint x: 268, endPoint y: 610, distance: 21.5
click at [292, 610] on div "Play Mute Current Time 0:00 / Loaded : 0% 00:00 00:00 Progress : 0% Stream Type…" at bounding box center [426, 600] width 269 height 27
click at [310, 600] on span "Video Player" at bounding box center [310, 600] width 0 height 0
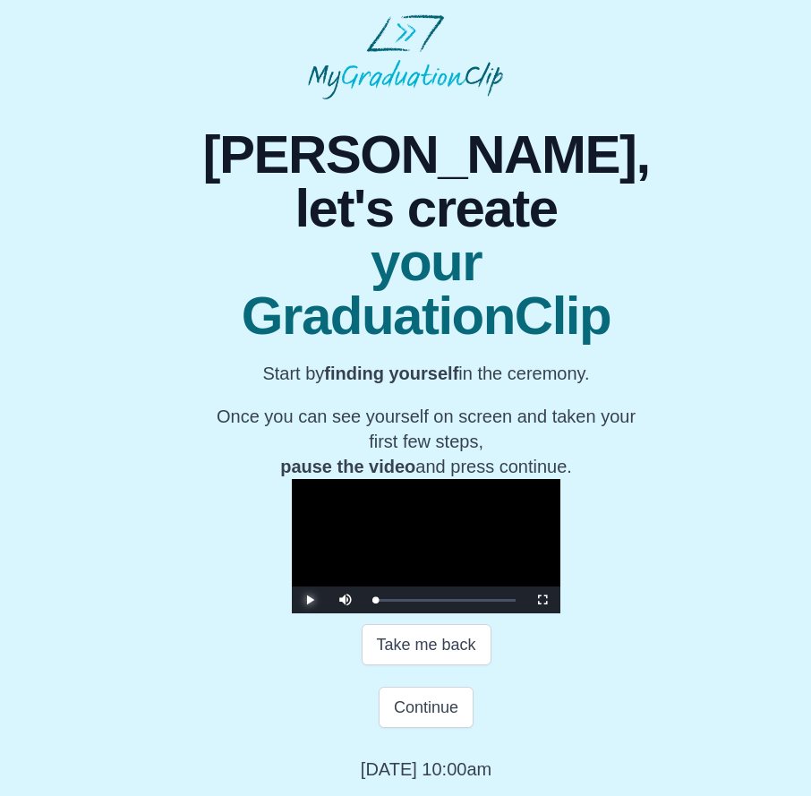
click at [310, 600] on span "Video Player" at bounding box center [310, 600] width 0 height 0
click at [403, 716] on button "Continue" at bounding box center [426, 707] width 95 height 41
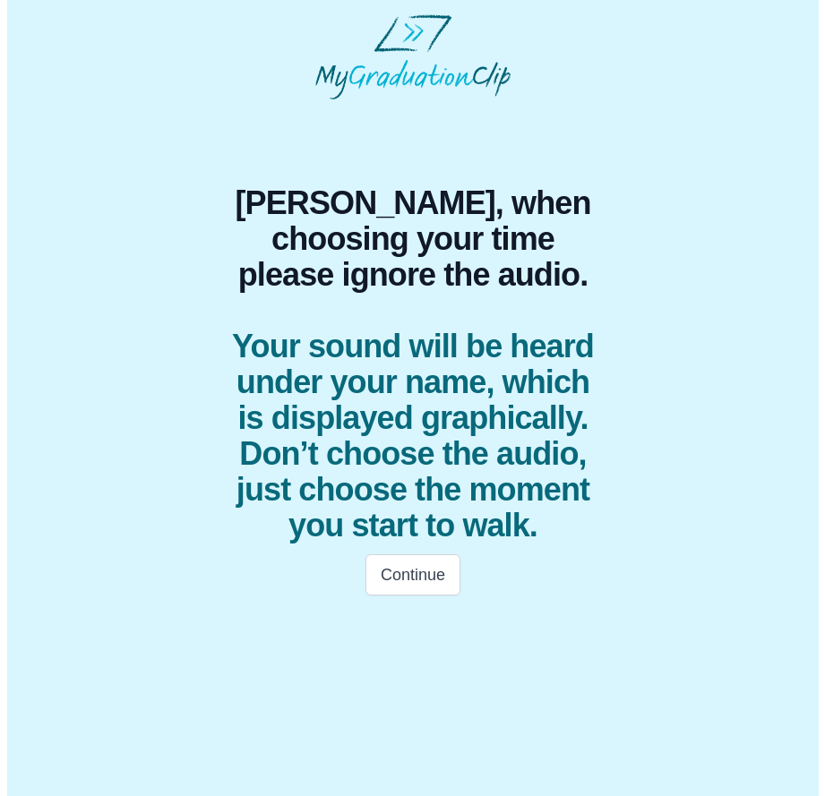
scroll to position [0, 0]
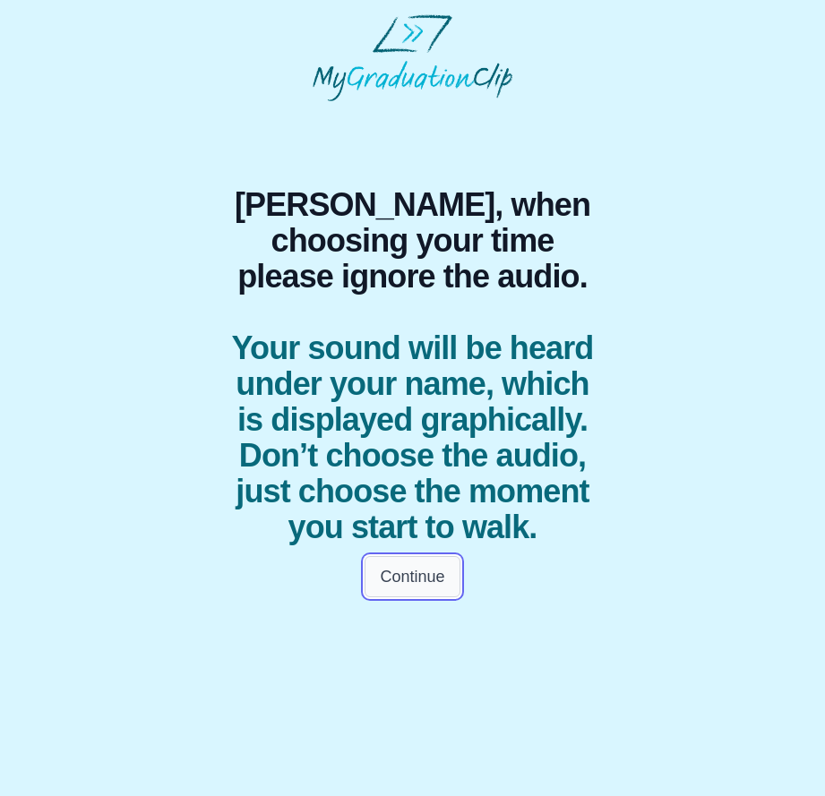
click at [416, 597] on button "Continue" at bounding box center [411, 576] width 95 height 41
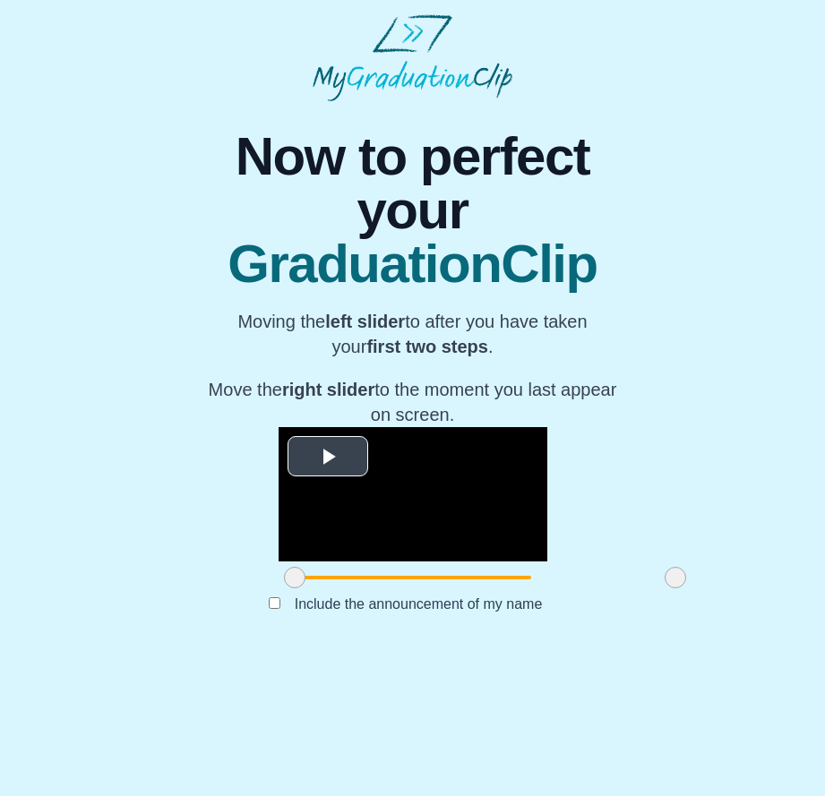
click at [328, 456] on span "Video Player" at bounding box center [328, 456] width 0 height 0
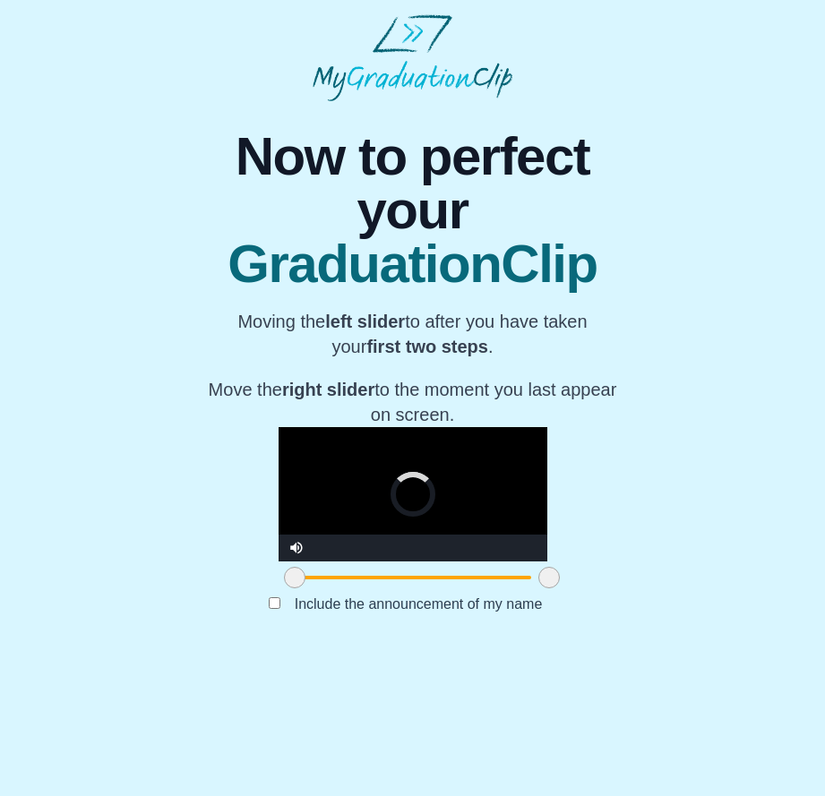
drag, startPoint x: 602, startPoint y: 678, endPoint x: 476, endPoint y: 684, distance: 126.4
click at [538, 588] on span at bounding box center [548, 577] width 21 height 21
drag, startPoint x: 219, startPoint y: 674, endPoint x: 243, endPoint y: 660, distance: 27.3
click at [302, 594] on div at bounding box center [318, 578] width 32 height 32
click at [417, 649] on button "Submit" at bounding box center [413, 632] width 70 height 34
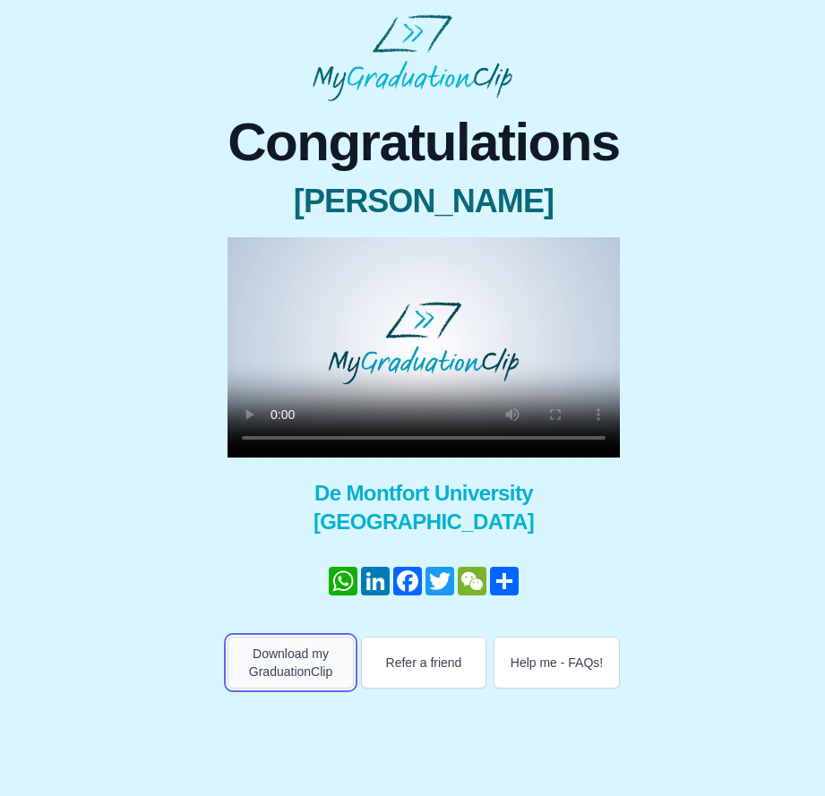
click at [312, 672] on button "Download my GraduationClip" at bounding box center [290, 663] width 126 height 52
